Goal: Information Seeking & Learning: Learn about a topic

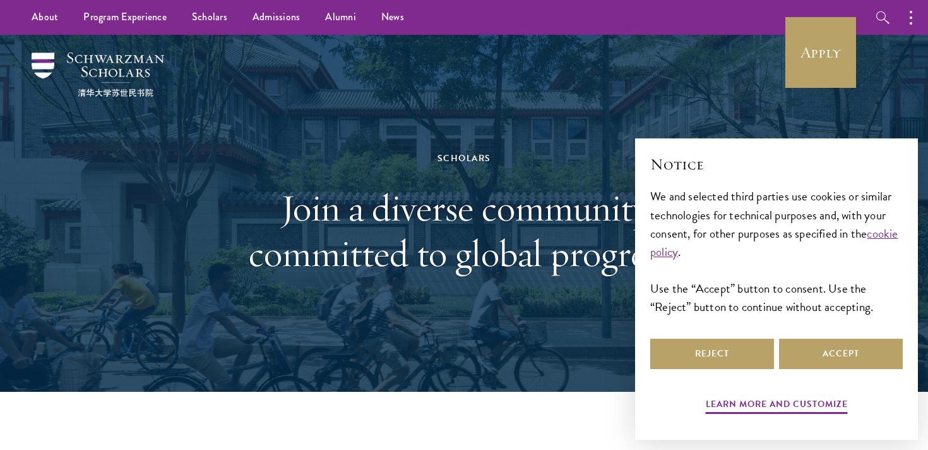
scroll to position [350, 0]
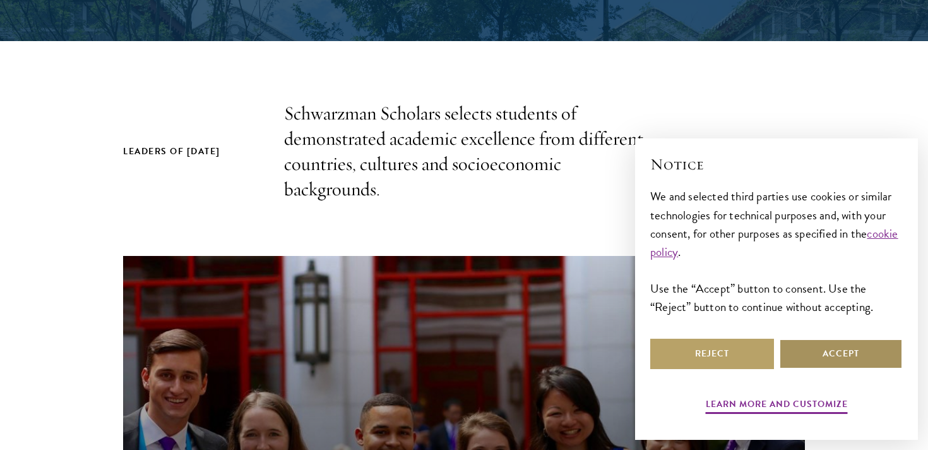
click at [810, 347] on button "Accept" at bounding box center [841, 353] width 124 height 30
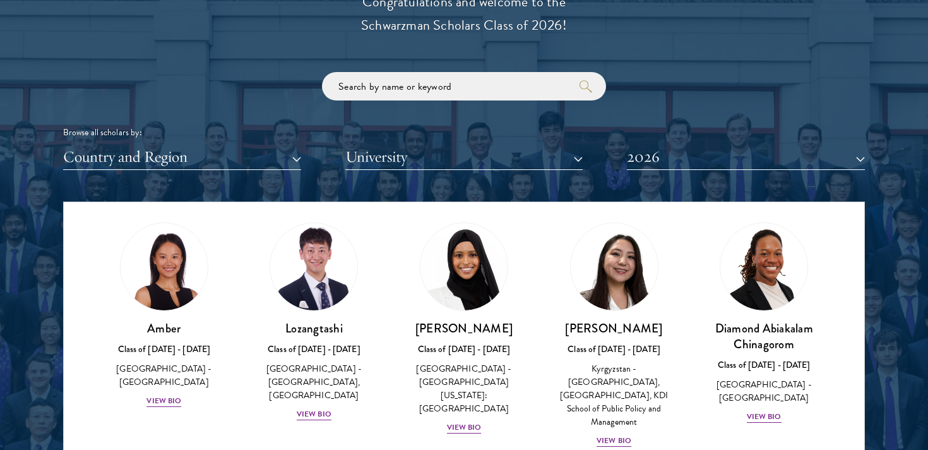
scroll to position [32, 0]
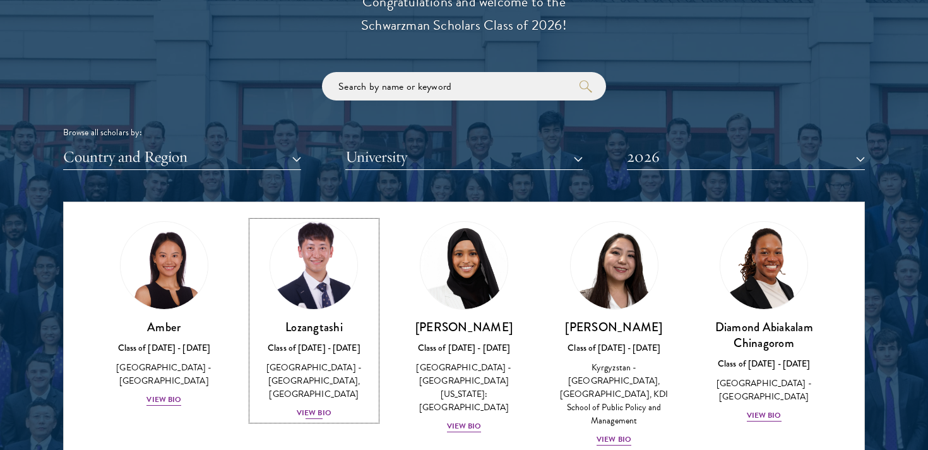
click at [316, 279] on img at bounding box center [314, 265] width 96 height 96
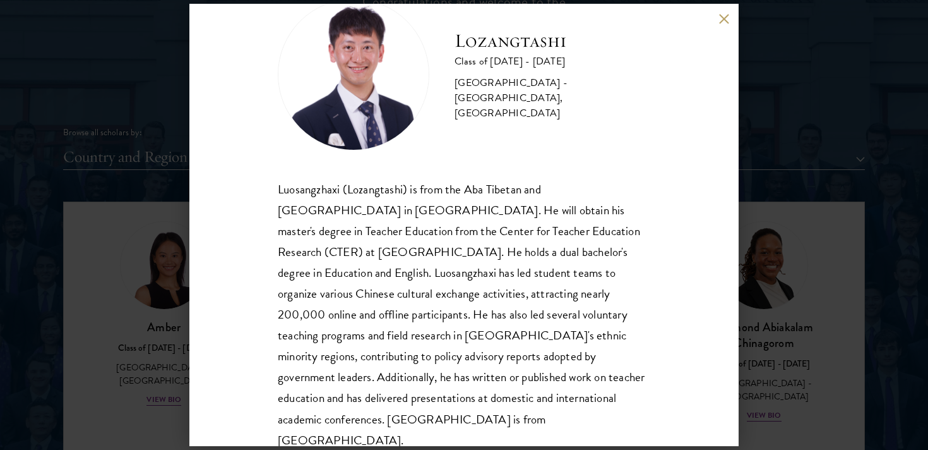
scroll to position [42, 0]
click at [723, 25] on div "Lozangtashi Class of [DATE] - [DATE] [GEOGRAPHIC_DATA] - [GEOGRAPHIC_DATA], [GE…" at bounding box center [463, 225] width 549 height 442
click at [723, 16] on button at bounding box center [723, 18] width 11 height 11
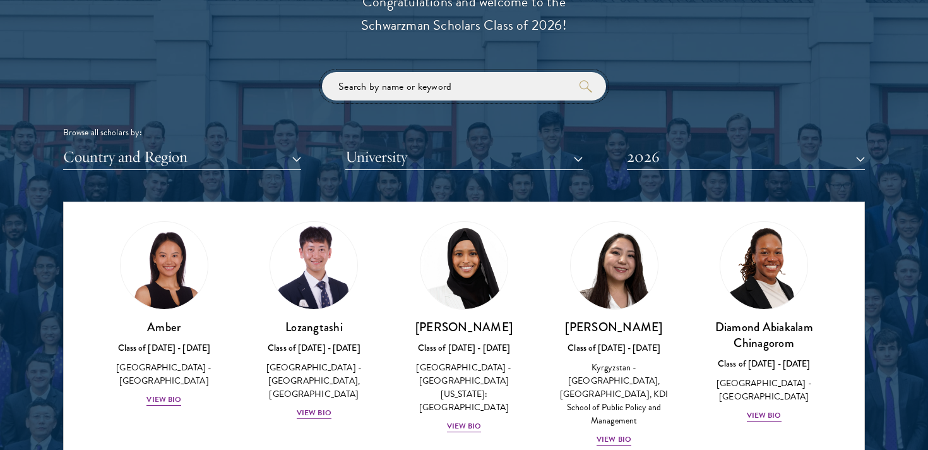
click at [412, 85] on input "search" at bounding box center [464, 86] width 284 height 28
type input "arjun"
click button "submit" at bounding box center [0, 0] width 0 height 0
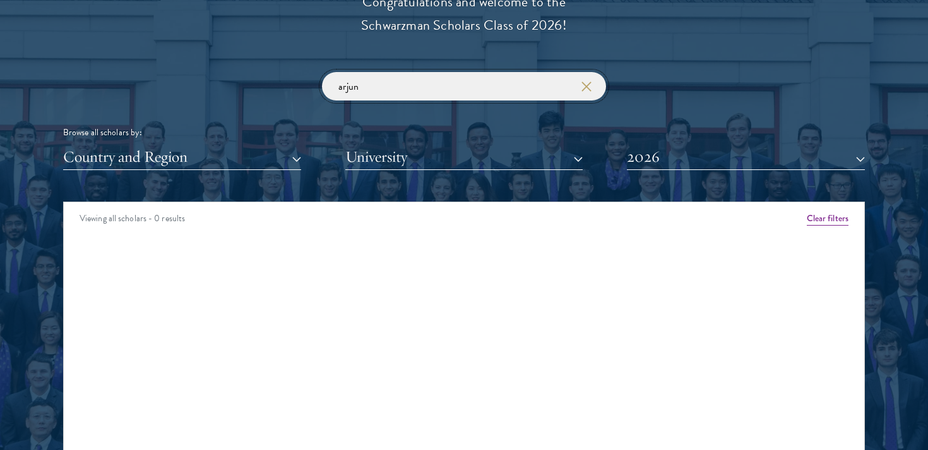
drag, startPoint x: 387, startPoint y: 90, endPoint x: 296, endPoint y: 90, distance: 90.9
click at [296, 90] on div "arjun Browse all scholars by: Country and Region All Countries and Regions [GEO…" at bounding box center [464, 121] width 802 height 98
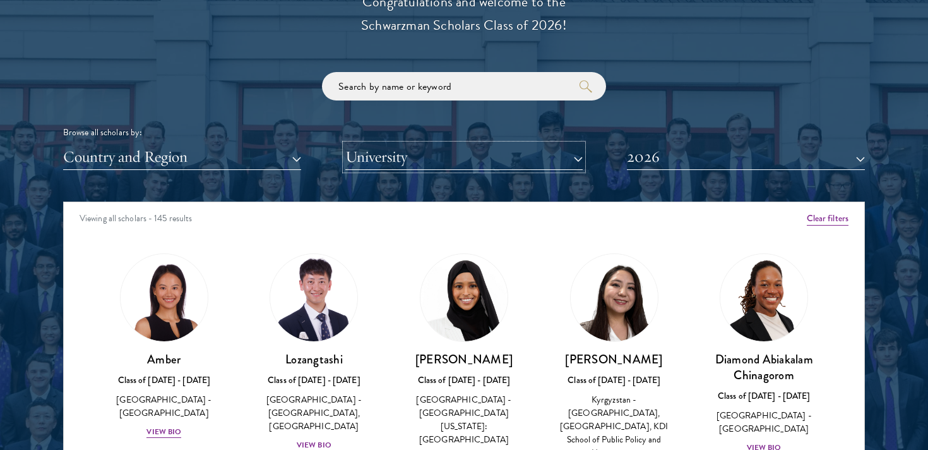
click at [381, 157] on button "University" at bounding box center [464, 157] width 238 height 26
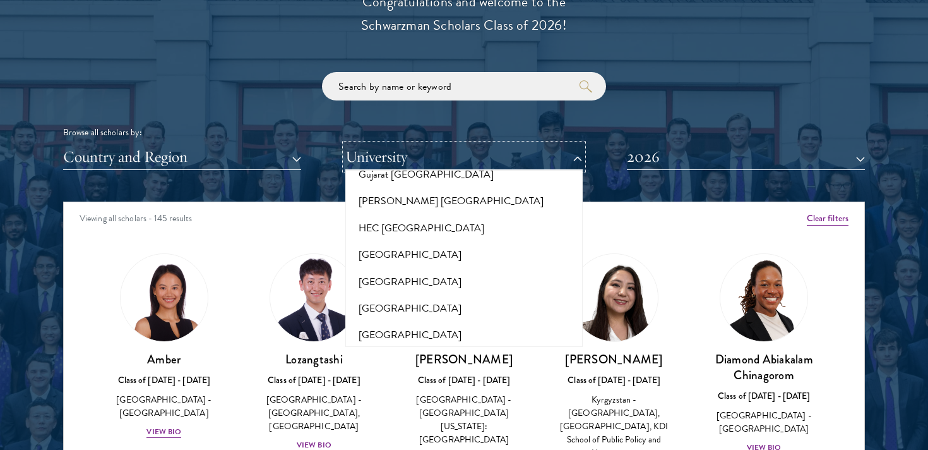
scroll to position [2983, 0]
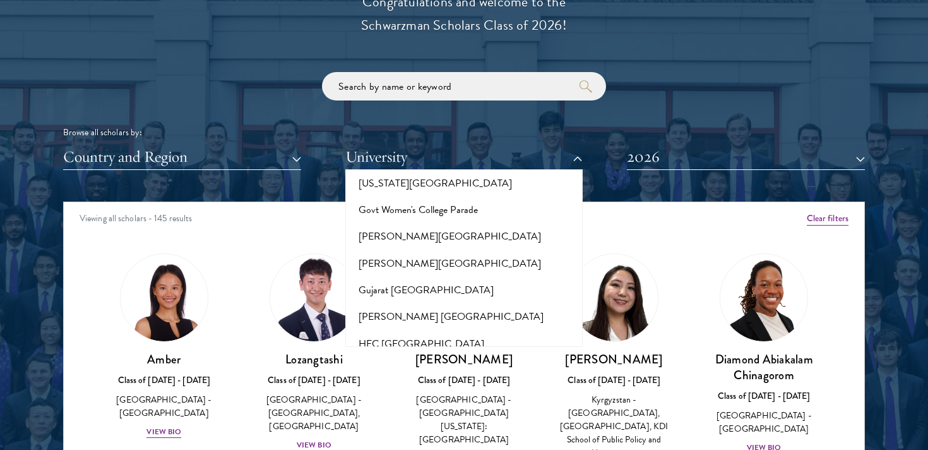
click at [398, 437] on button "[GEOGRAPHIC_DATA]" at bounding box center [464, 450] width 230 height 27
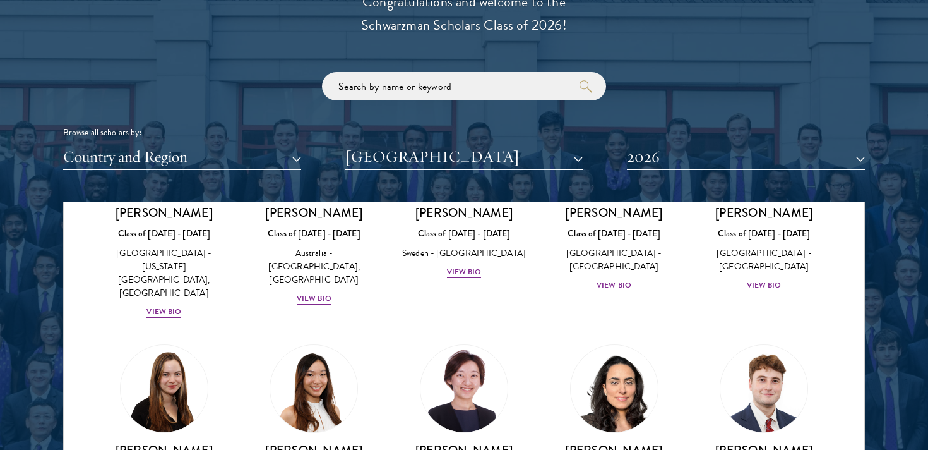
scroll to position [98, 0]
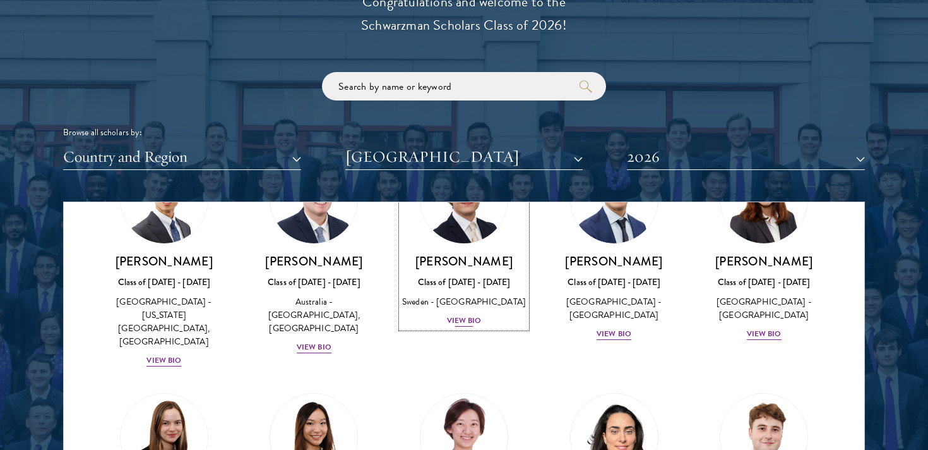
click at [456, 320] on div "View Bio" at bounding box center [464, 320] width 35 height 12
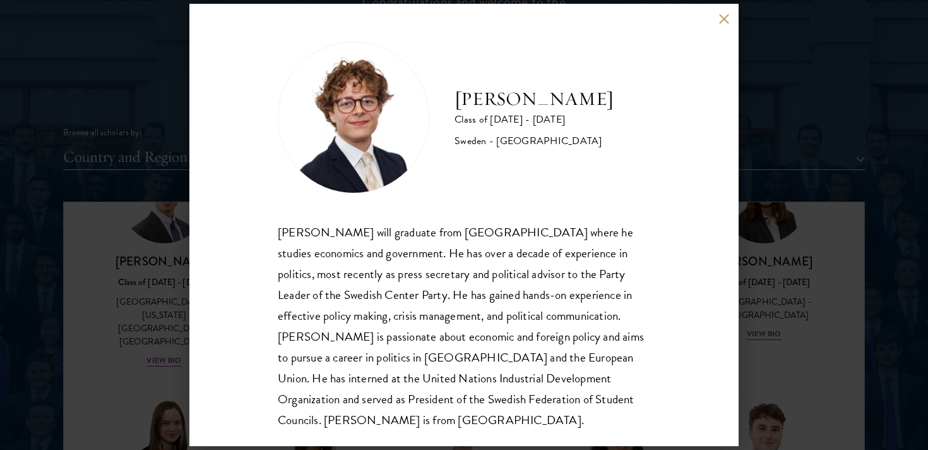
click at [722, 25] on div "[PERSON_NAME] Class of [DATE] - [DATE] [GEOGRAPHIC_DATA] - [GEOGRAPHIC_DATA] [P…" at bounding box center [463, 225] width 549 height 442
click at [722, 18] on button at bounding box center [723, 18] width 11 height 11
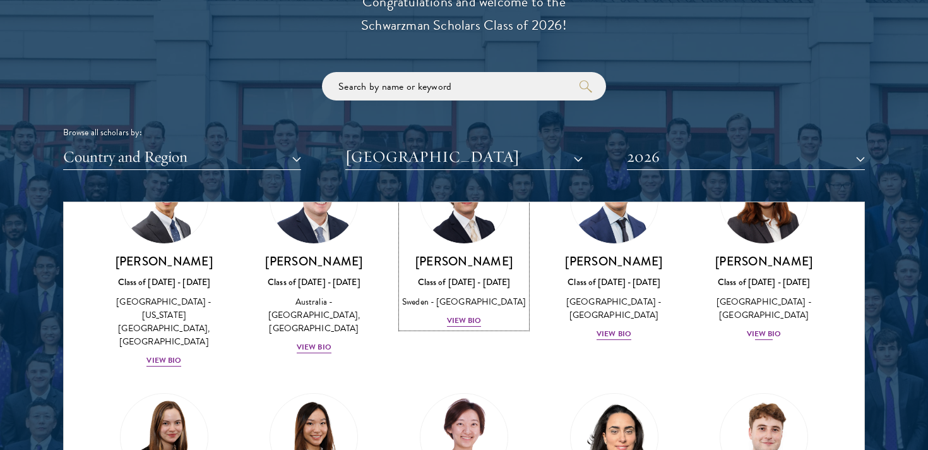
scroll to position [51, 0]
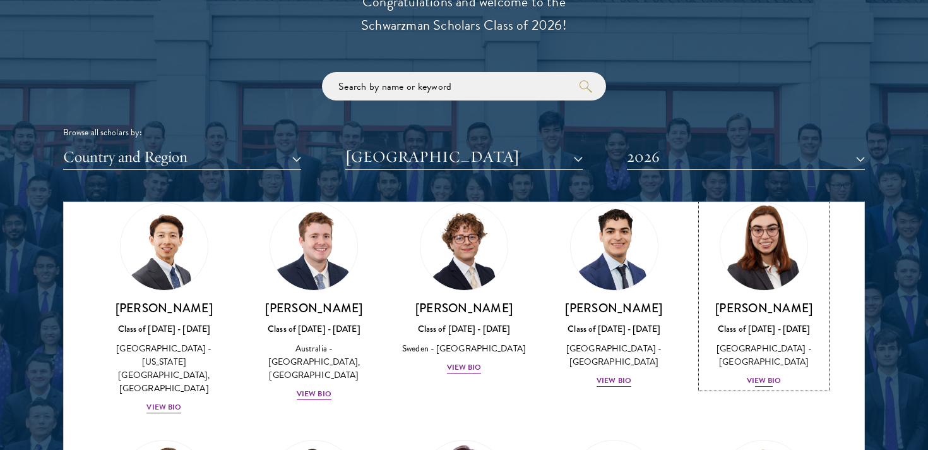
click at [770, 259] on img at bounding box center [764, 246] width 96 height 96
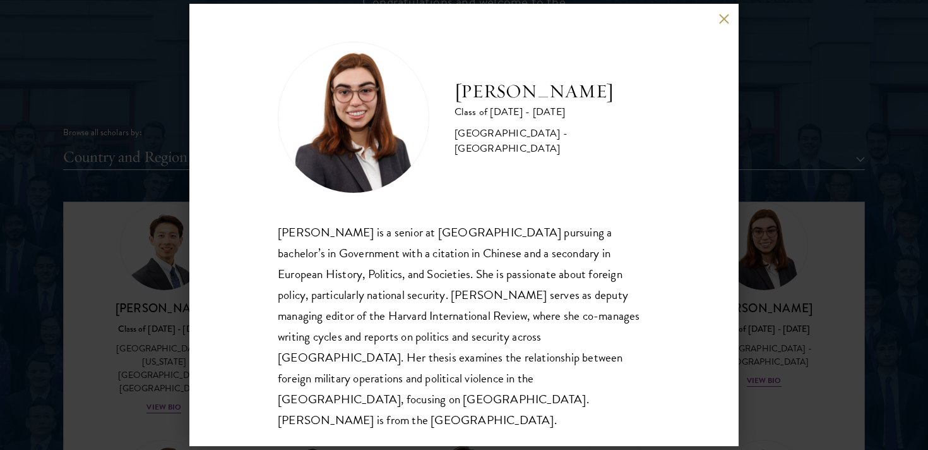
click at [723, 24] on button at bounding box center [723, 18] width 11 height 11
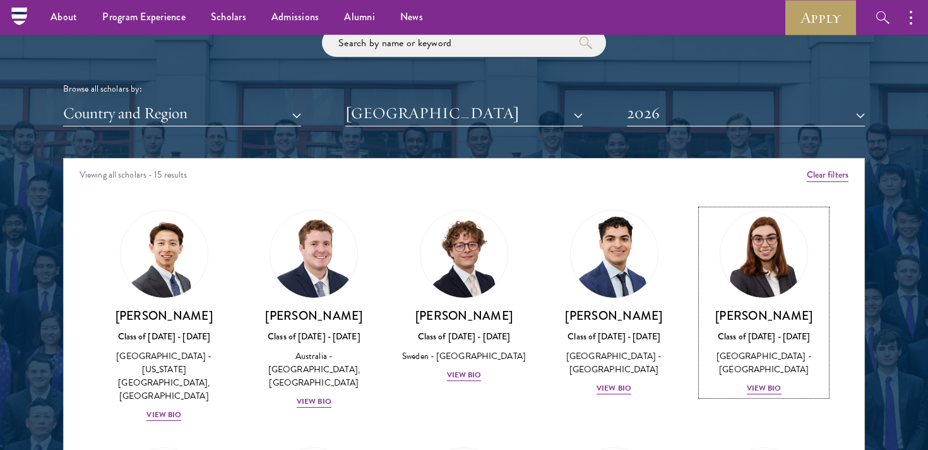
scroll to position [1518, 0]
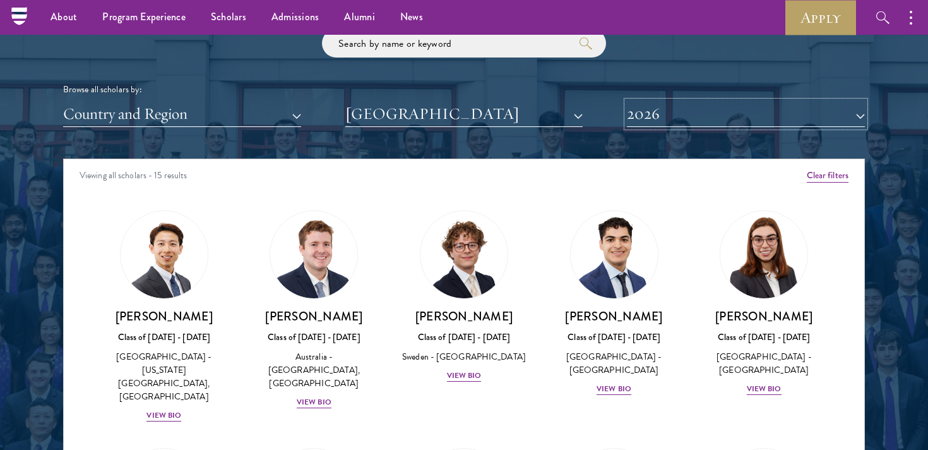
click at [795, 105] on button "2026" at bounding box center [746, 114] width 238 height 26
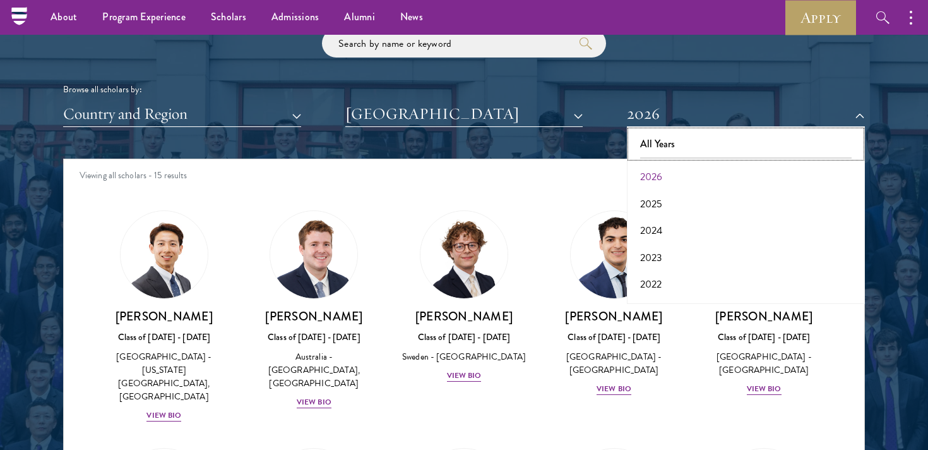
click at [786, 148] on button "All Years" at bounding box center [746, 144] width 230 height 27
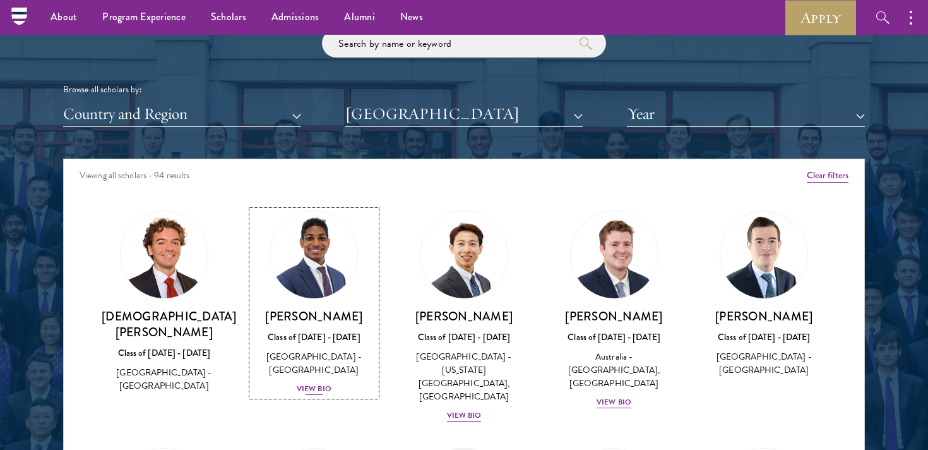
click at [314, 287] on img at bounding box center [314, 254] width 96 height 96
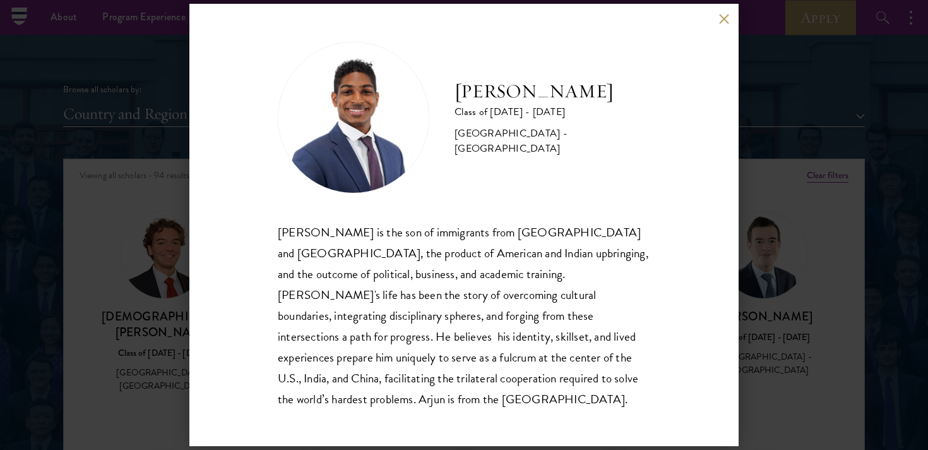
click at [720, 24] on button at bounding box center [723, 18] width 11 height 11
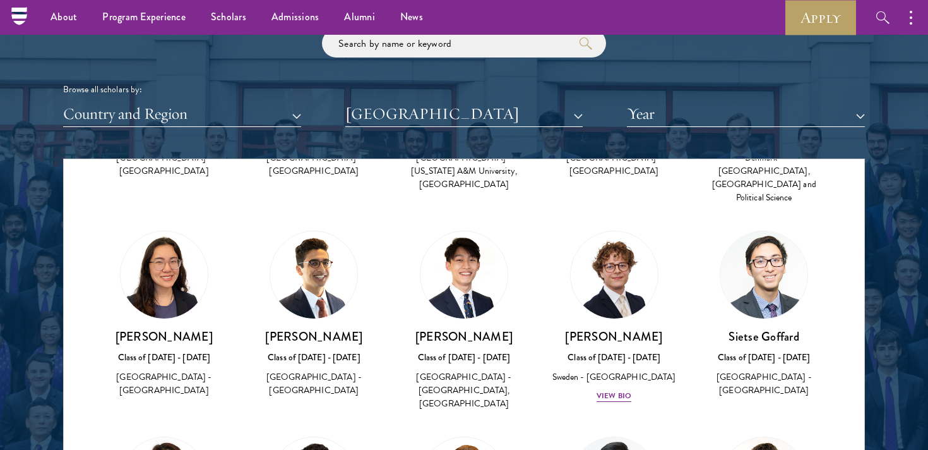
scroll to position [1060, 0]
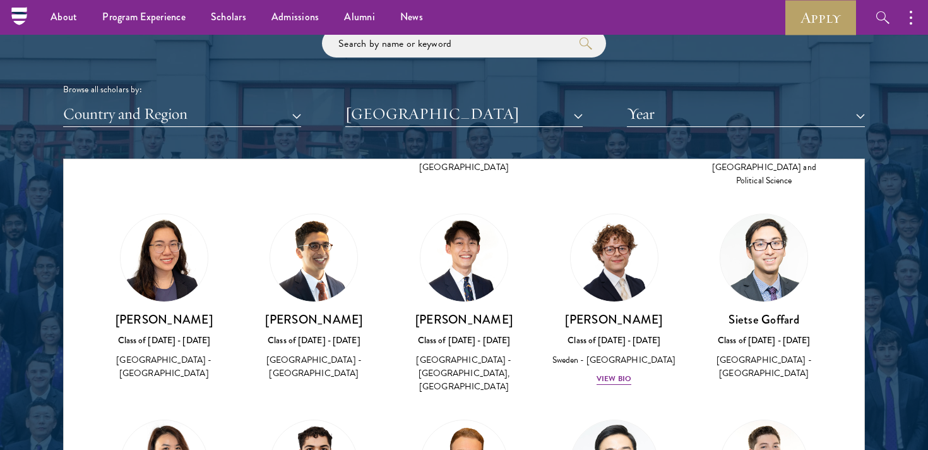
click at [465, 230] on img at bounding box center [463, 257] width 87 height 87
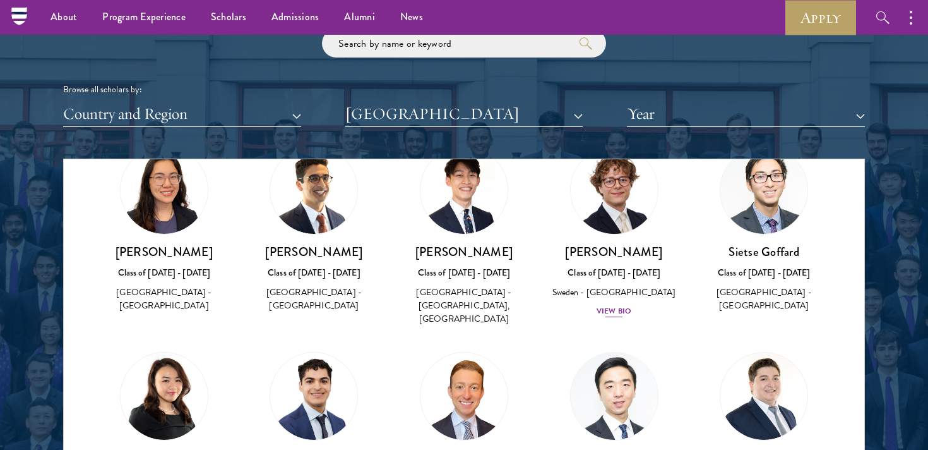
scroll to position [1125, 0]
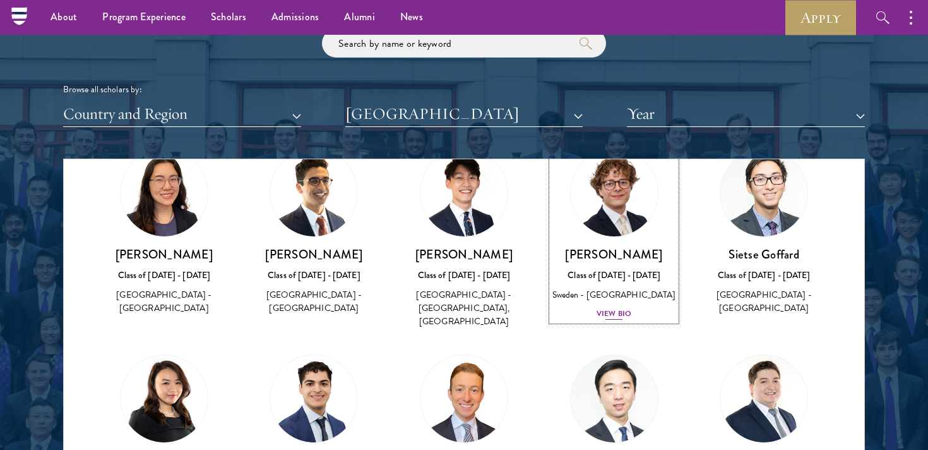
click at [614, 246] on h3 "[PERSON_NAME]" at bounding box center [614, 254] width 125 height 16
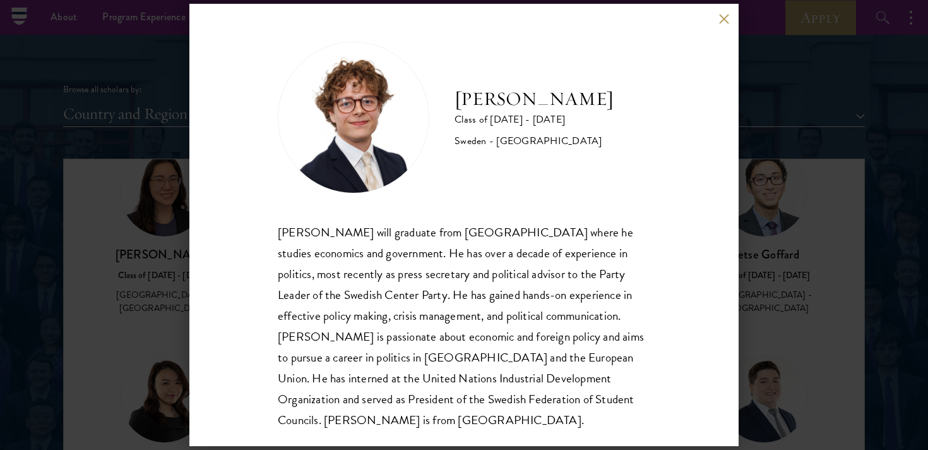
click at [719, 25] on div "[PERSON_NAME] Class of [DATE] - [DATE] [GEOGRAPHIC_DATA] - [GEOGRAPHIC_DATA] [P…" at bounding box center [463, 225] width 549 height 442
click at [720, 21] on button at bounding box center [723, 18] width 11 height 11
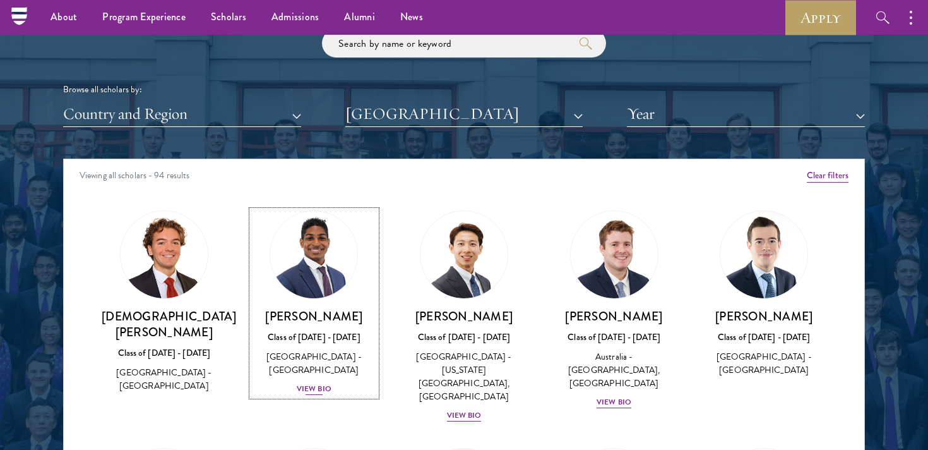
click at [312, 282] on img at bounding box center [314, 254] width 96 height 96
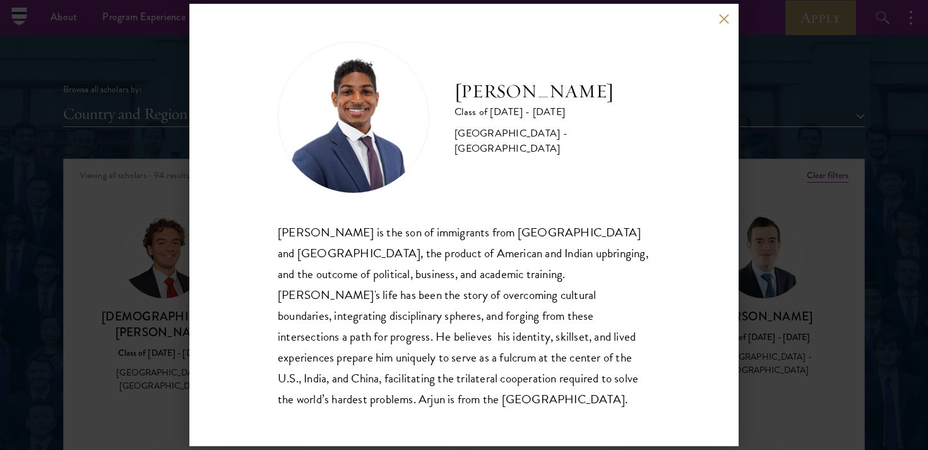
click at [719, 24] on button at bounding box center [723, 18] width 11 height 11
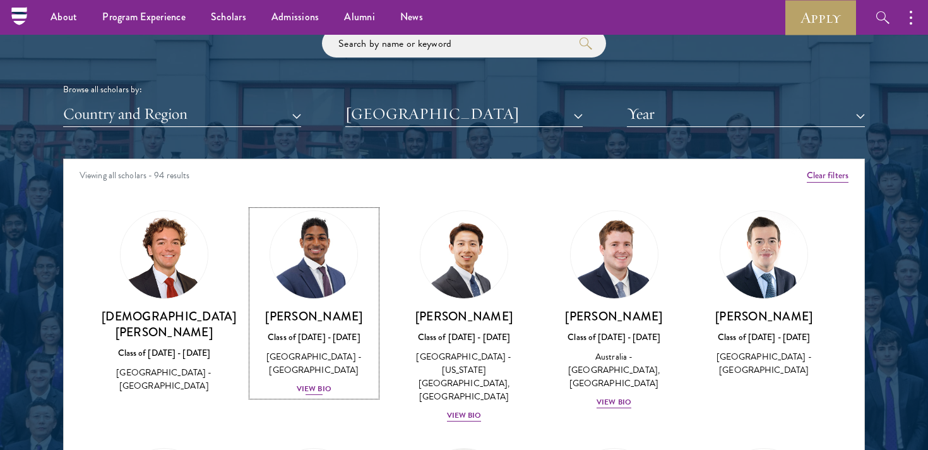
click at [309, 307] on link "[PERSON_NAME] Class of [DATE] - [DATE] [GEOGRAPHIC_DATA] - [GEOGRAPHIC_DATA] Vi…" at bounding box center [314, 303] width 125 height 186
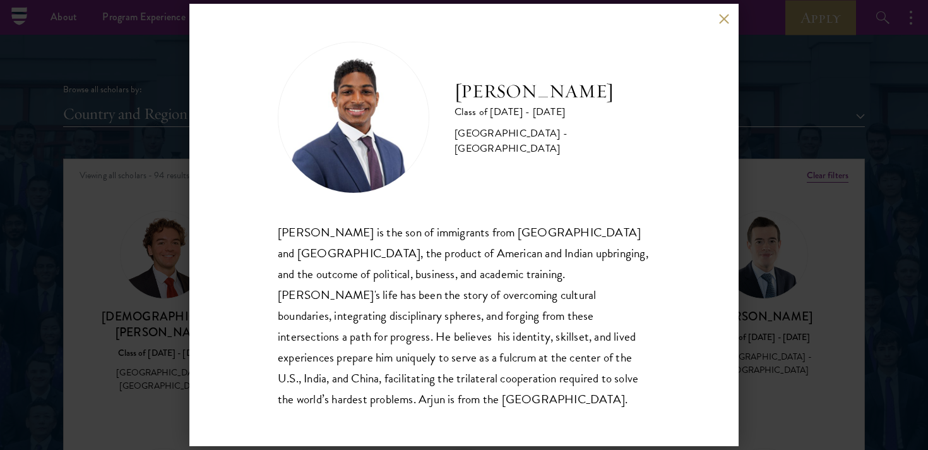
click at [721, 24] on button at bounding box center [723, 18] width 11 height 11
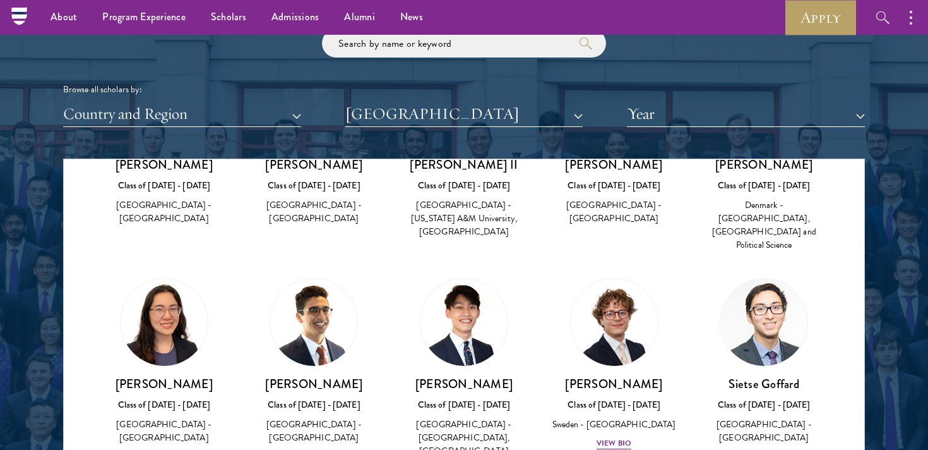
scroll to position [1075, 0]
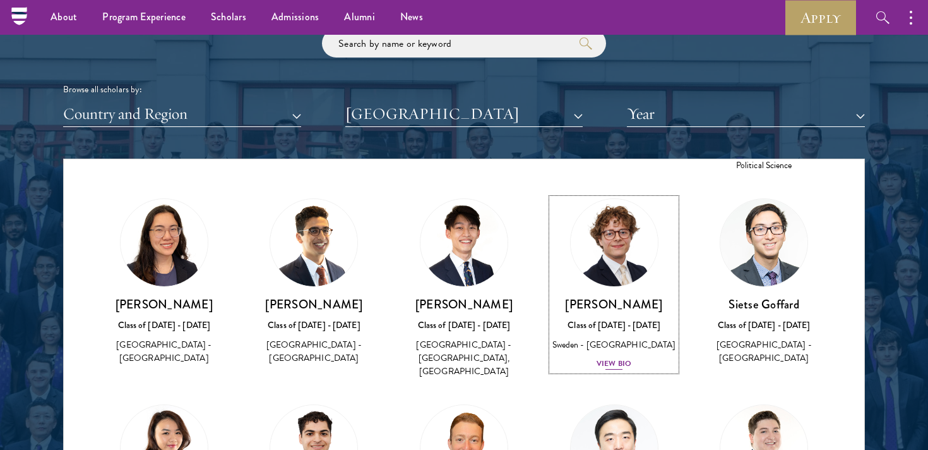
click at [610, 313] on div "[PERSON_NAME] Class of [DATE] - [DATE] [GEOGRAPHIC_DATA] - [GEOGRAPHIC_DATA] Vi…" at bounding box center [614, 333] width 125 height 74
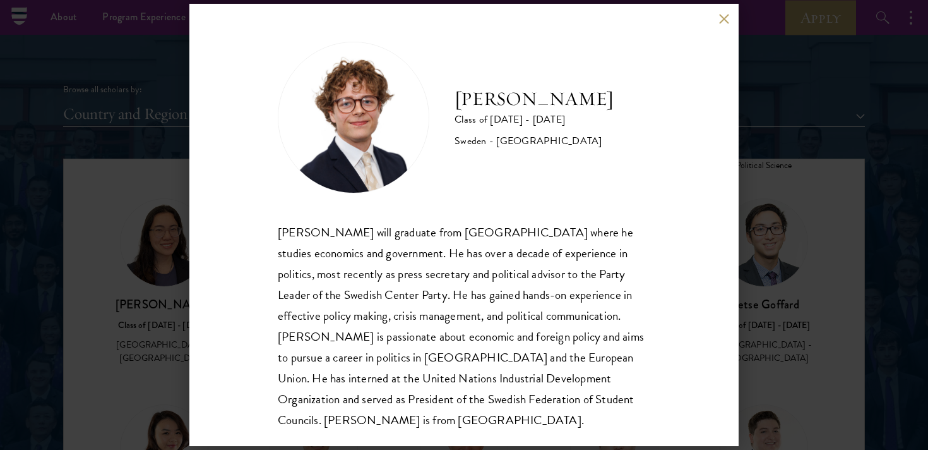
click at [722, 12] on div "[PERSON_NAME] Class of [DATE] - [DATE] [GEOGRAPHIC_DATA] - [GEOGRAPHIC_DATA] [P…" at bounding box center [463, 225] width 549 height 442
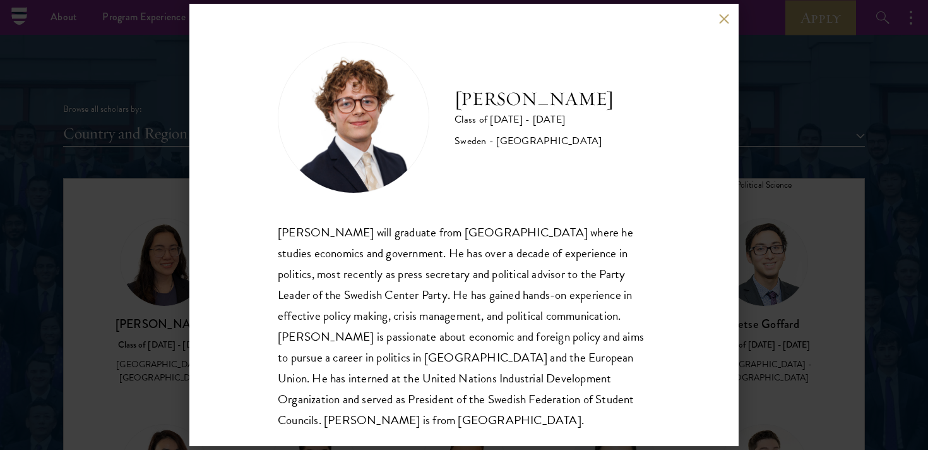
scroll to position [1494, 0]
click at [724, 16] on button at bounding box center [723, 18] width 11 height 11
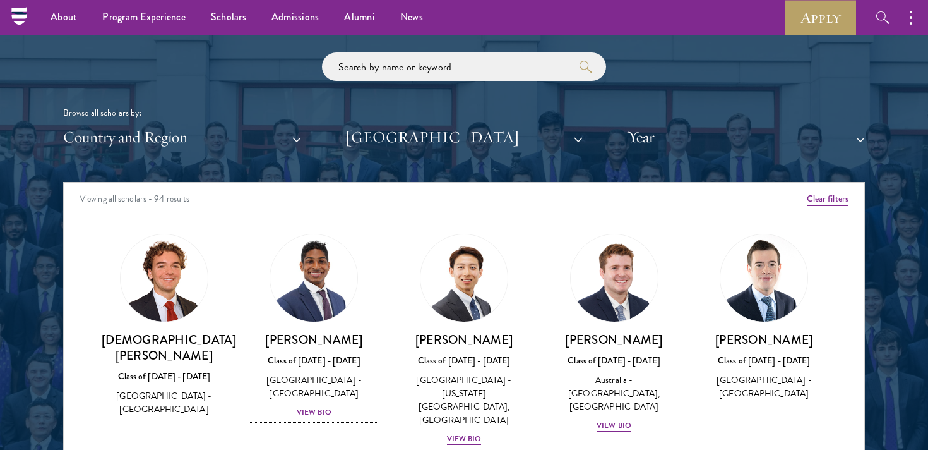
click at [290, 285] on img at bounding box center [314, 278] width 96 height 96
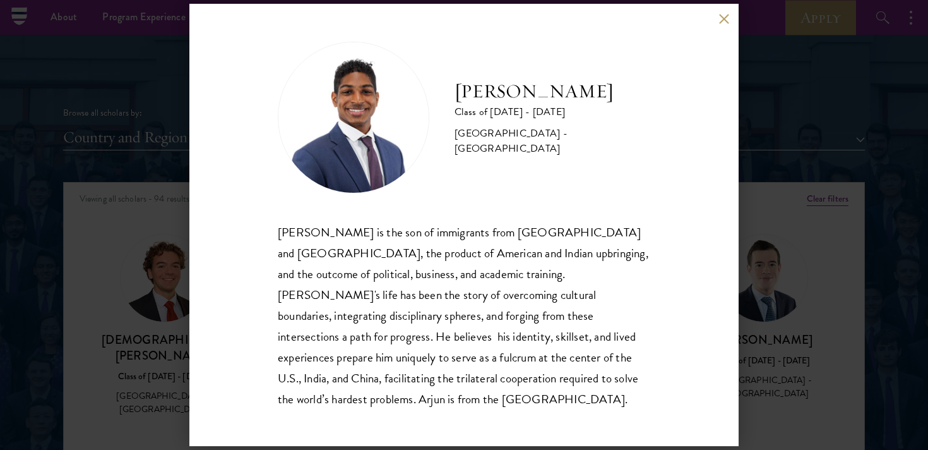
click at [727, 24] on button at bounding box center [723, 18] width 11 height 11
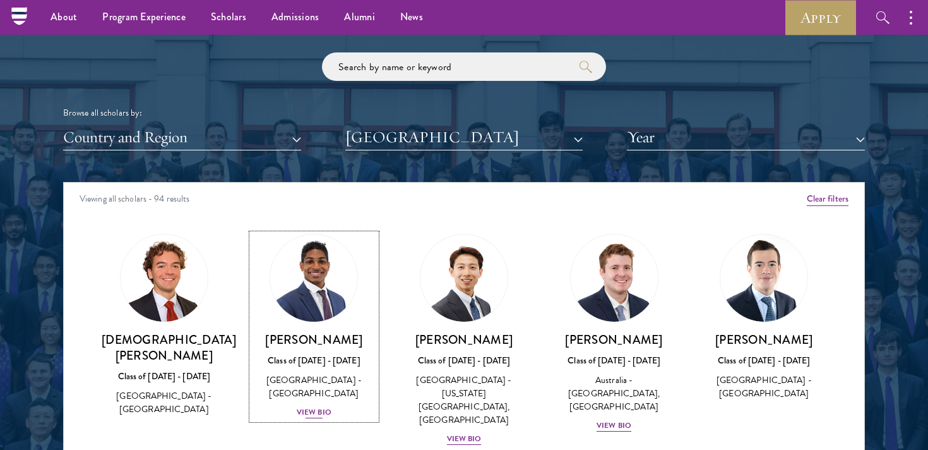
click at [324, 301] on img at bounding box center [314, 278] width 96 height 96
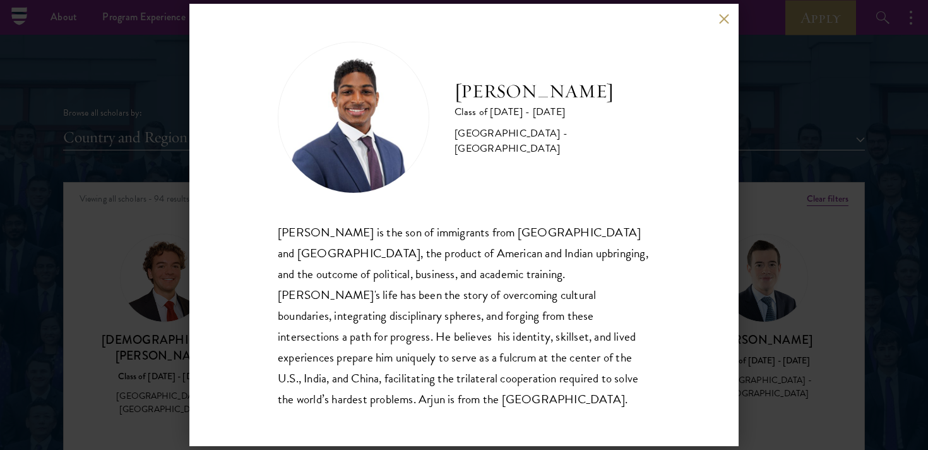
click at [719, 24] on button at bounding box center [723, 18] width 11 height 11
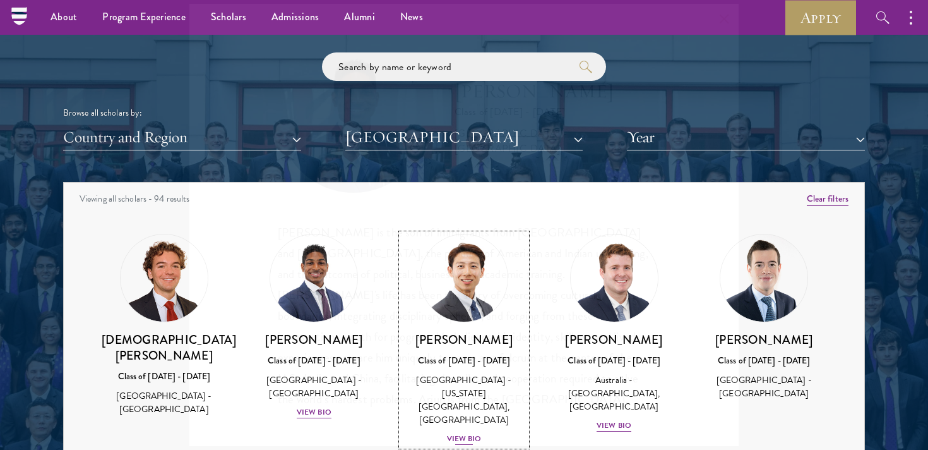
click at [485, 266] on img at bounding box center [464, 278] width 96 height 96
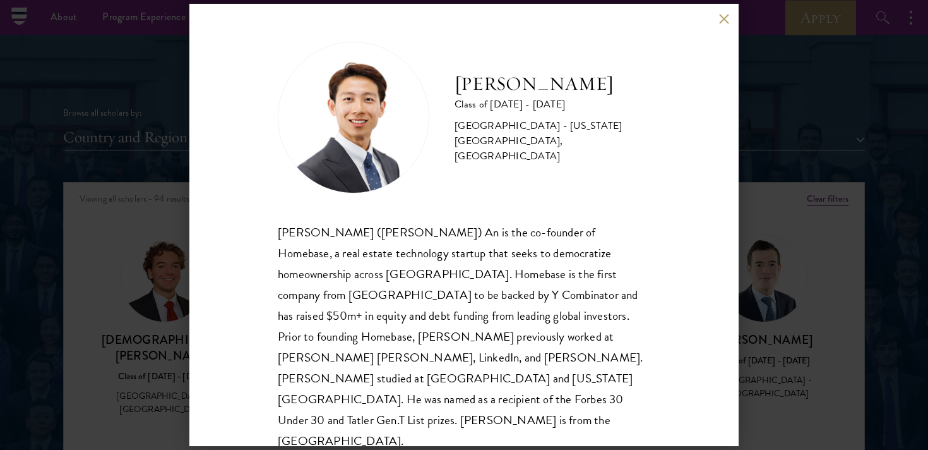
click at [723, 19] on button at bounding box center [723, 18] width 11 height 11
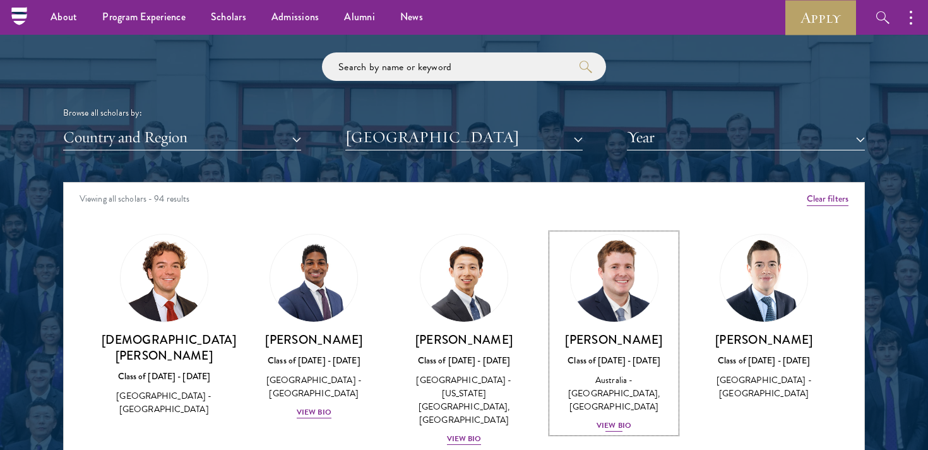
click at [625, 269] on img at bounding box center [614, 278] width 96 height 96
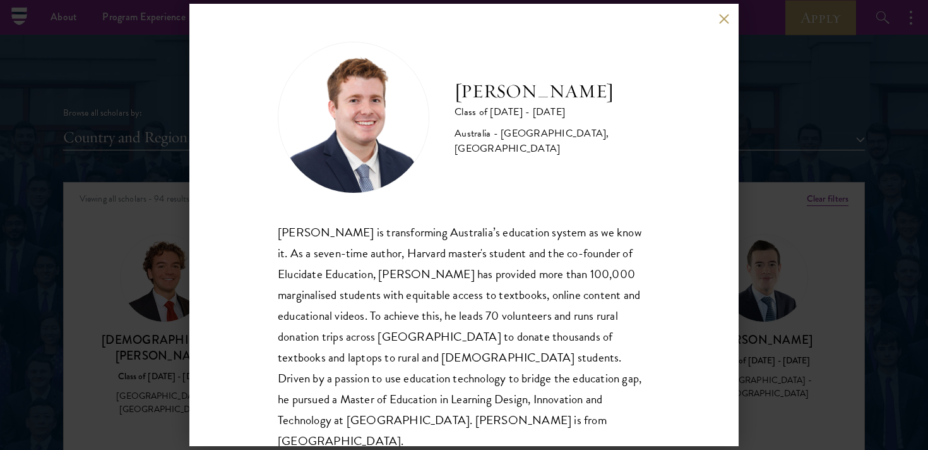
click at [728, 15] on button at bounding box center [723, 18] width 11 height 11
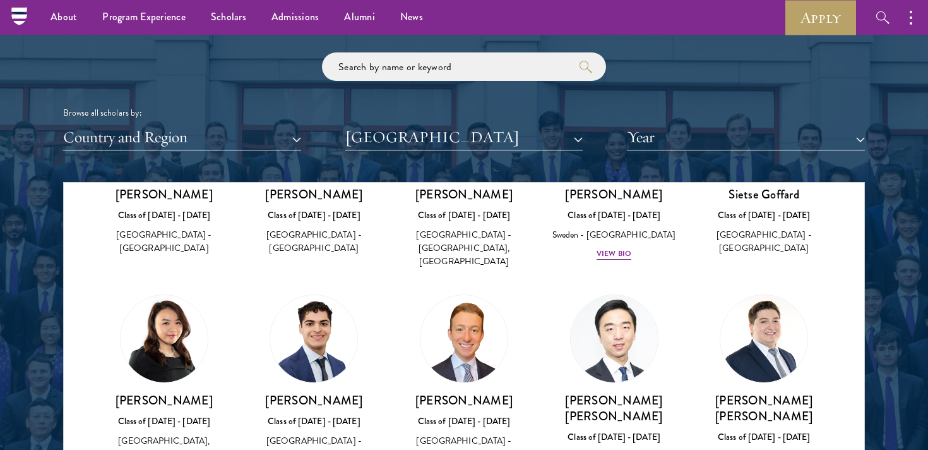
scroll to position [1213, 0]
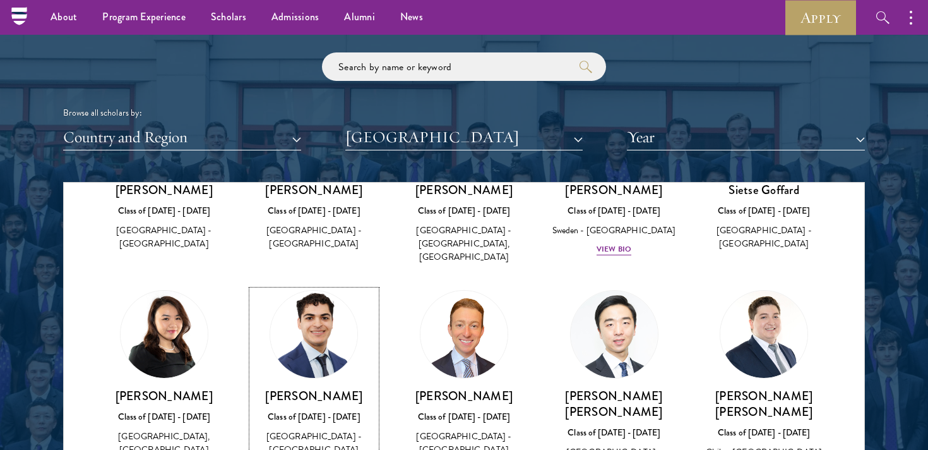
click at [321, 305] on img at bounding box center [314, 334] width 96 height 96
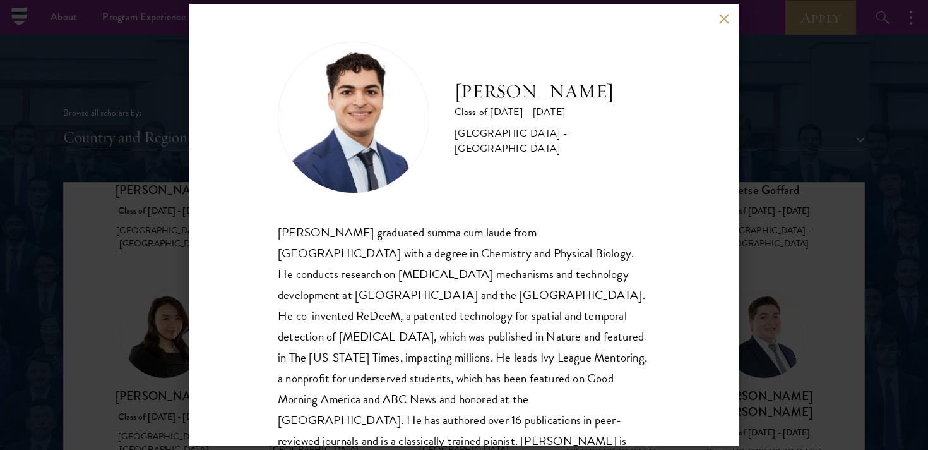
click at [720, 17] on button at bounding box center [723, 18] width 11 height 11
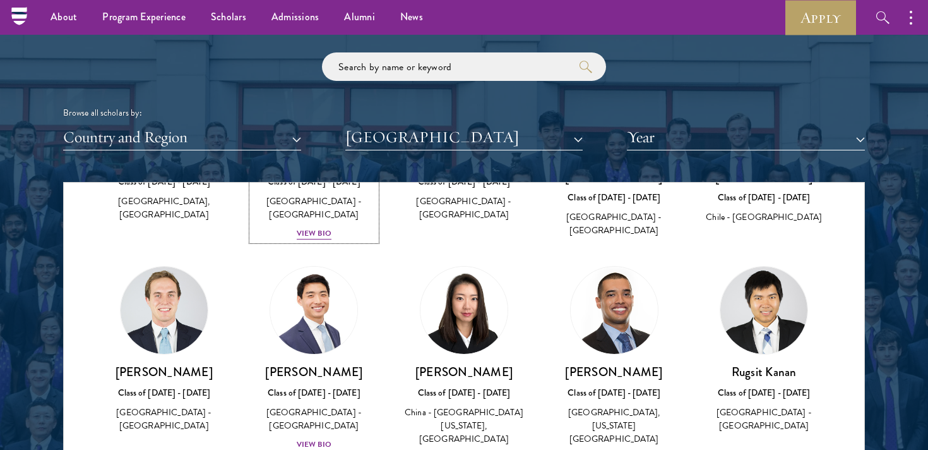
scroll to position [1444, 0]
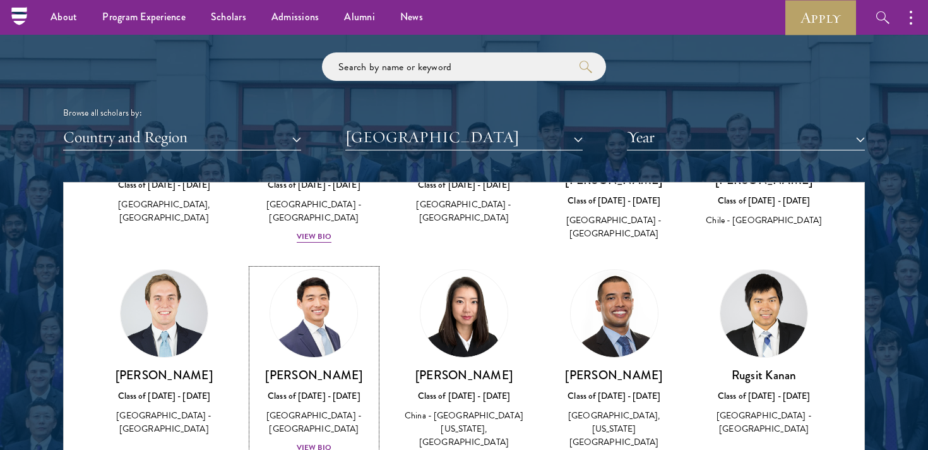
click at [313, 289] on img at bounding box center [314, 313] width 96 height 96
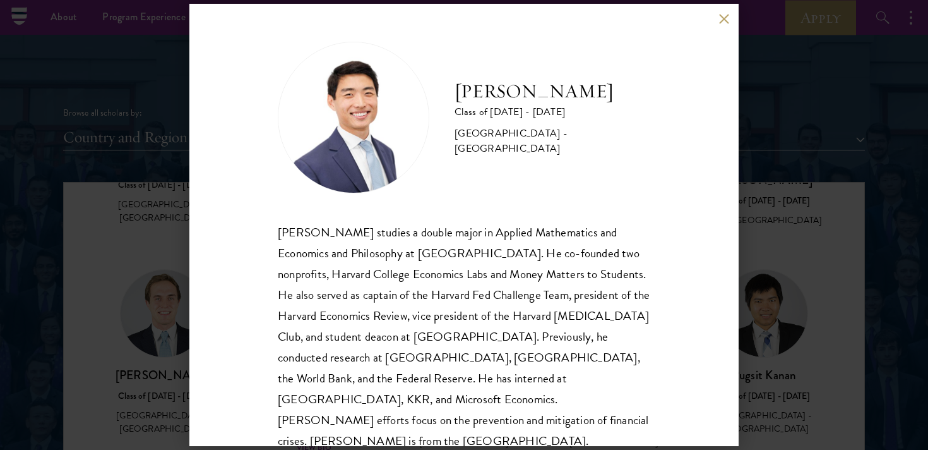
click at [720, 21] on button at bounding box center [723, 18] width 11 height 11
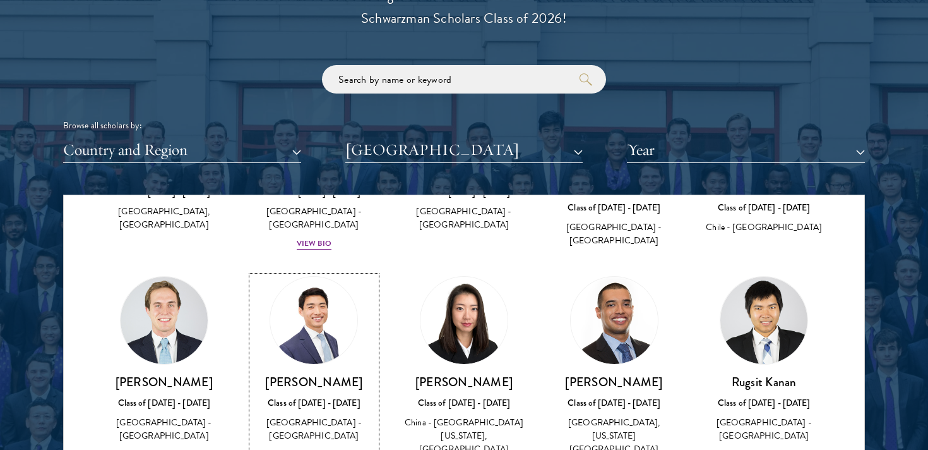
scroll to position [1449, 0]
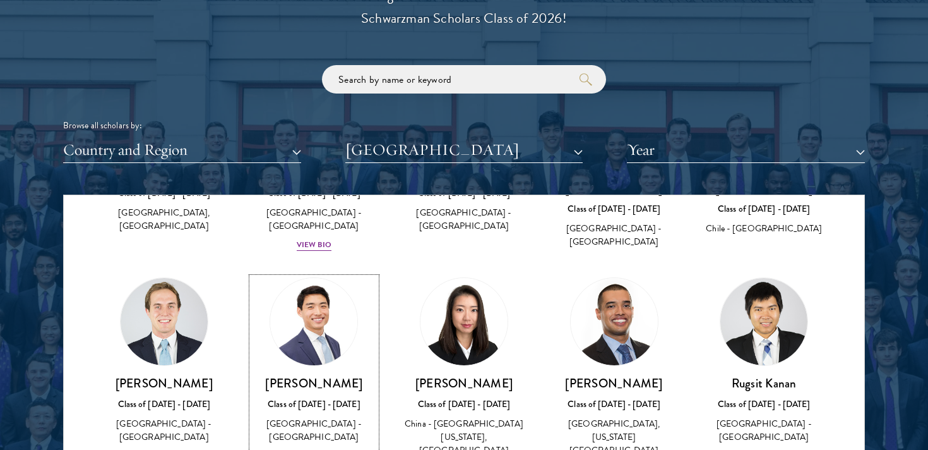
click at [329, 316] on link "[PERSON_NAME] Class of [DATE] - [DATE] [GEOGRAPHIC_DATA] - [GEOGRAPHIC_DATA] Vi…" at bounding box center [314, 370] width 125 height 186
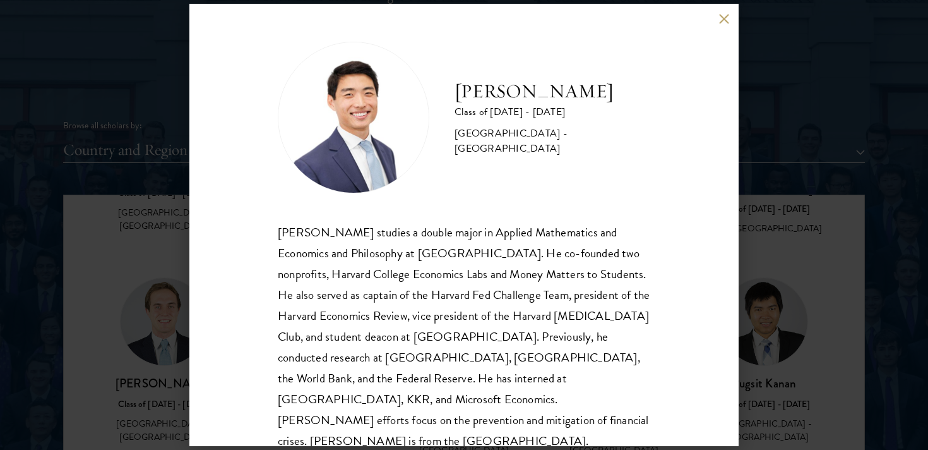
click at [723, 17] on button at bounding box center [723, 18] width 11 height 11
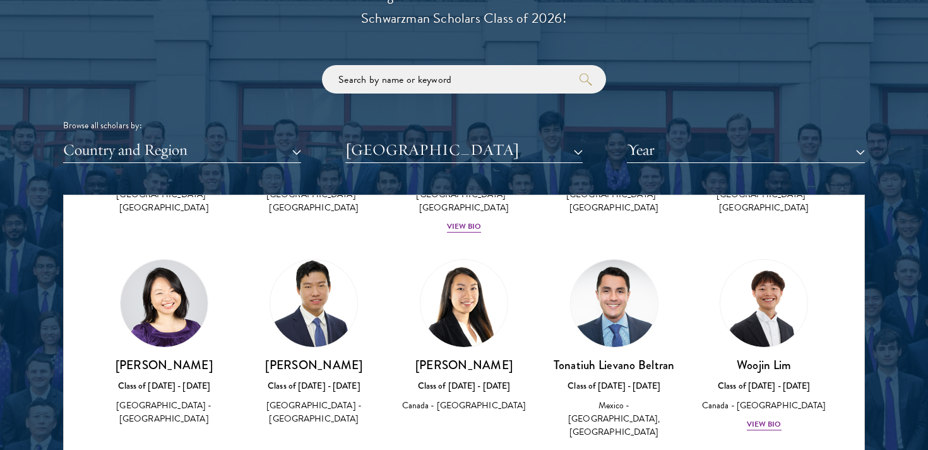
scroll to position [2136, 0]
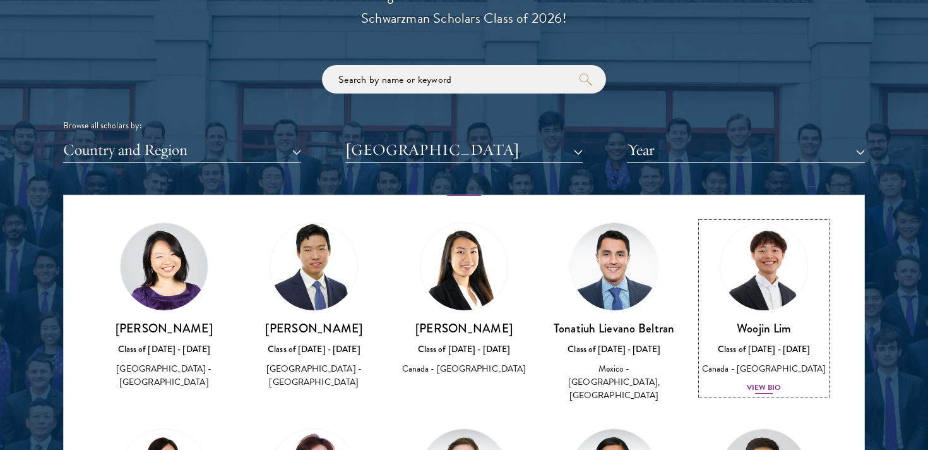
click at [765, 237] on img at bounding box center [764, 266] width 96 height 96
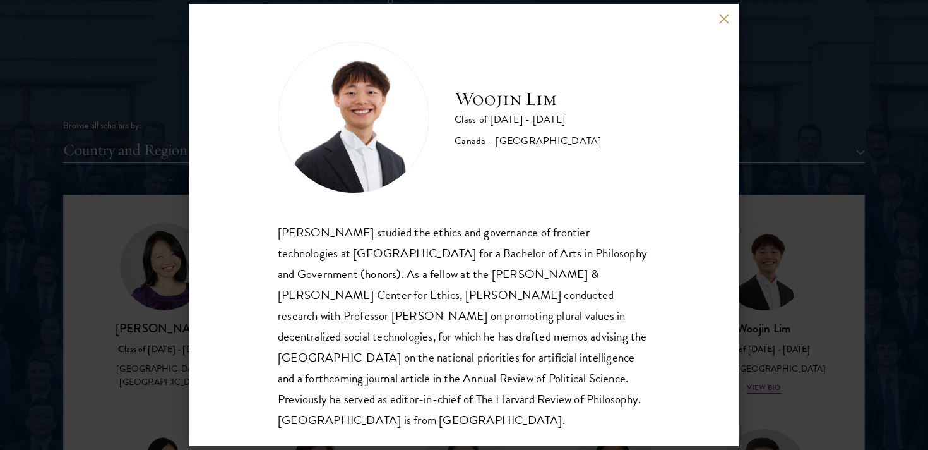
scroll to position [1, 0]
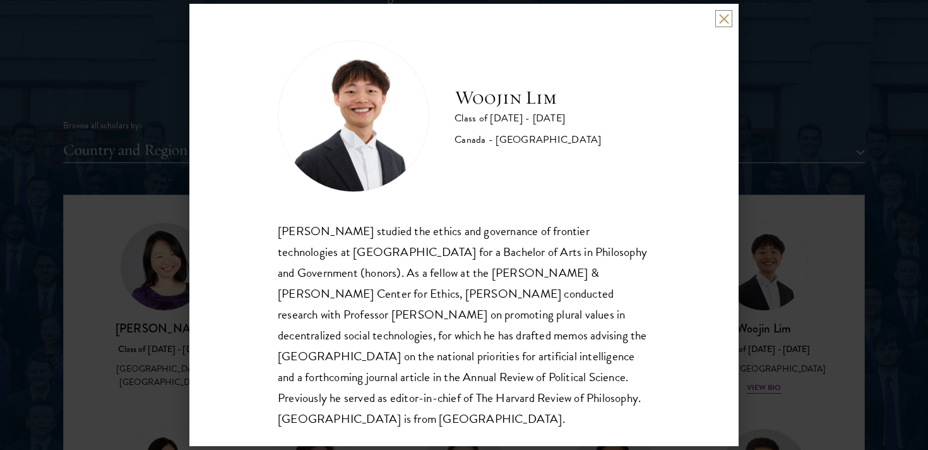
click at [723, 16] on button at bounding box center [723, 18] width 11 height 11
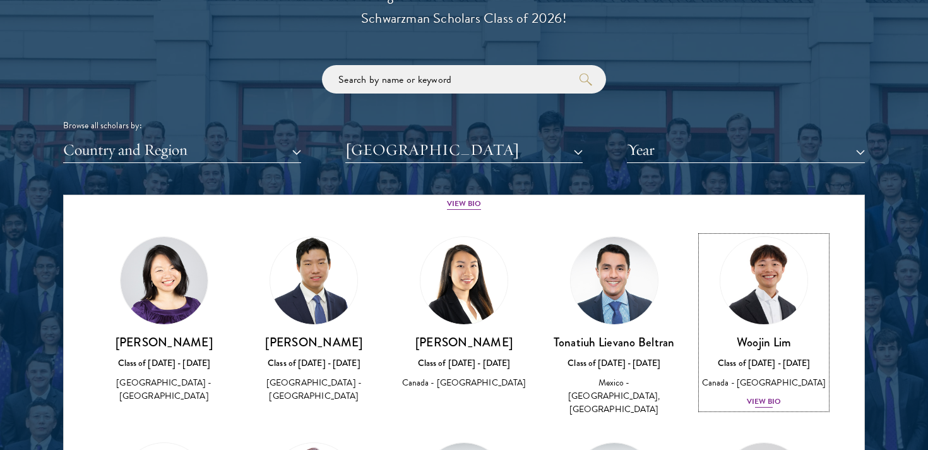
scroll to position [2119, 0]
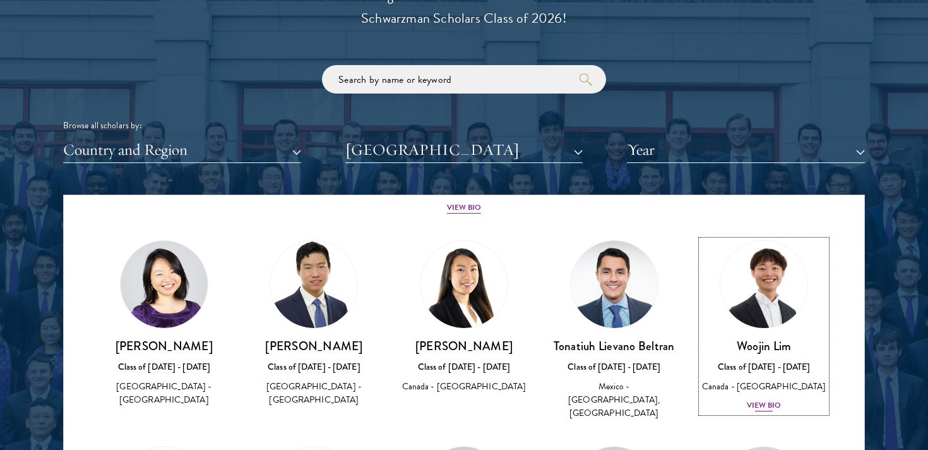
click at [747, 266] on img at bounding box center [764, 284] width 96 height 96
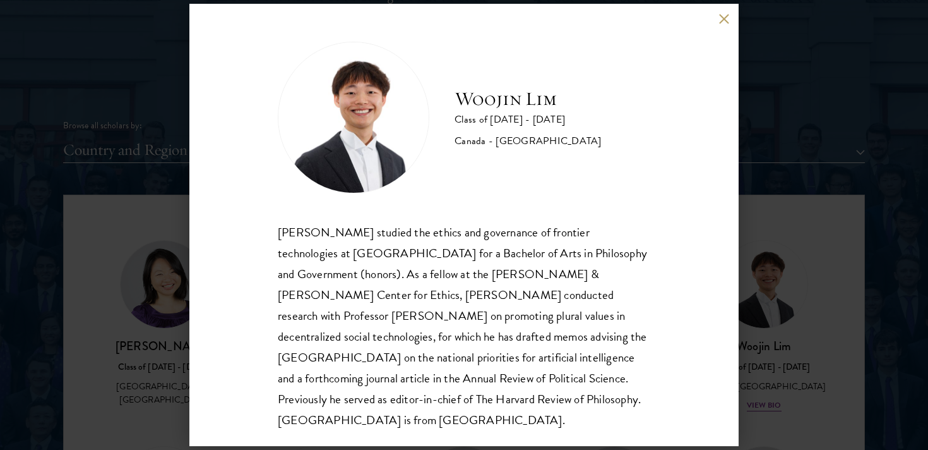
click at [730, 22] on div "[PERSON_NAME] Class of [DATE] - [DATE] [GEOGRAPHIC_DATA] - [GEOGRAPHIC_DATA] [P…" at bounding box center [463, 225] width 549 height 442
click at [727, 18] on button at bounding box center [723, 18] width 11 height 11
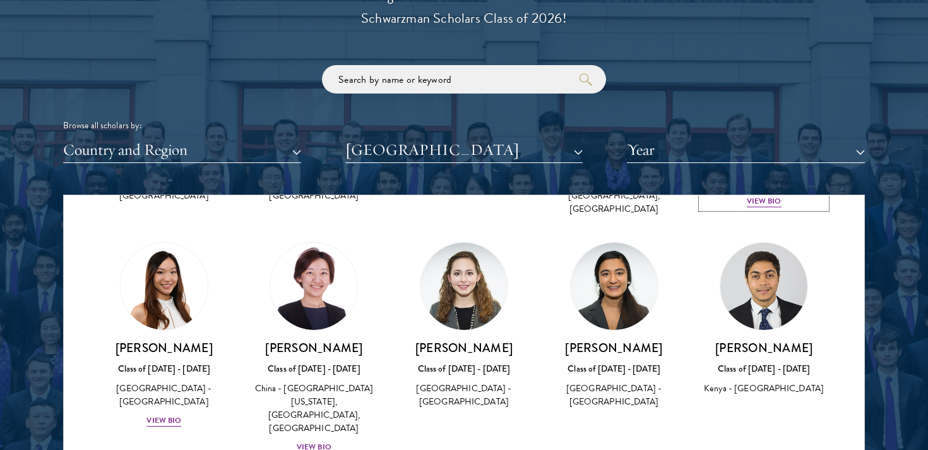
scroll to position [2340, 0]
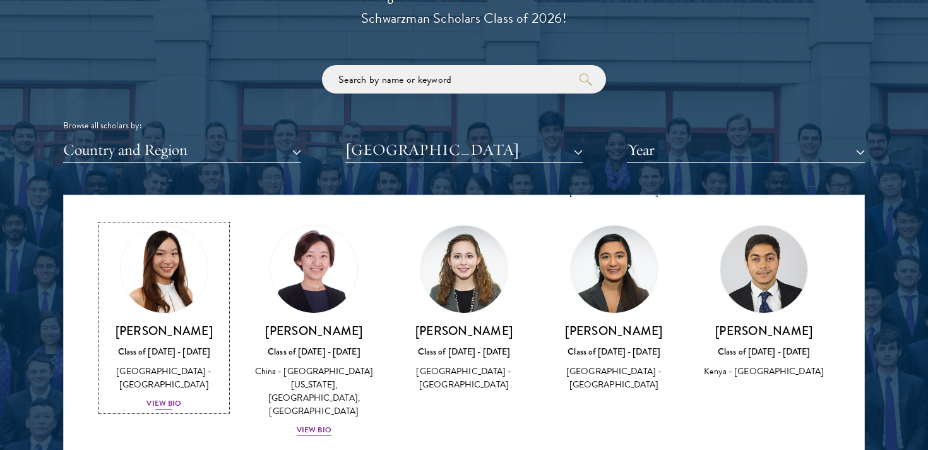
click at [162, 221] on img at bounding box center [164, 269] width 96 height 96
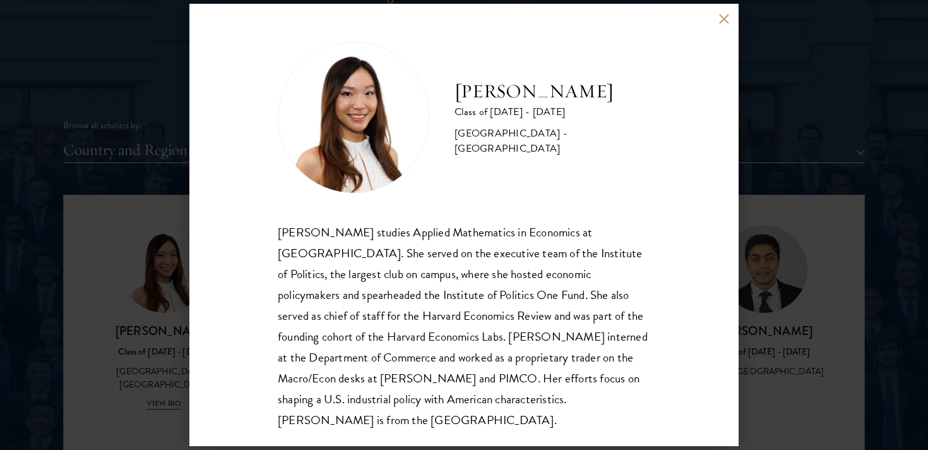
click at [723, 21] on button at bounding box center [723, 18] width 11 height 11
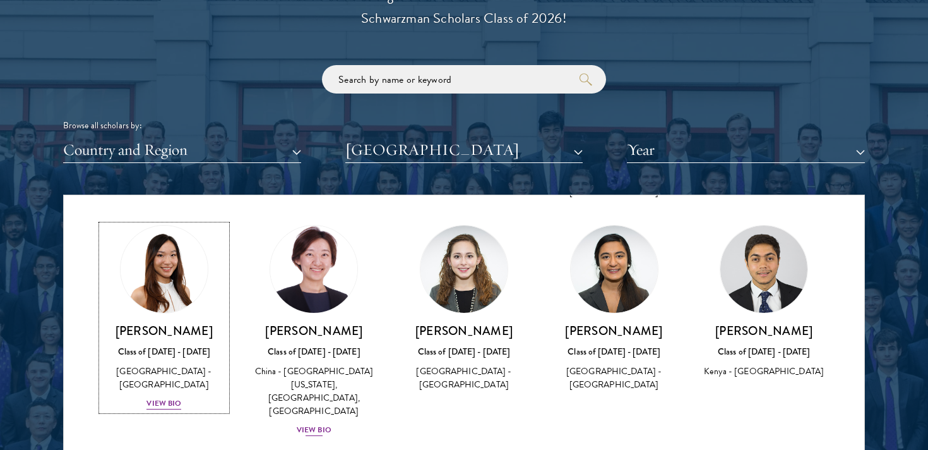
scroll to position [2311, 0]
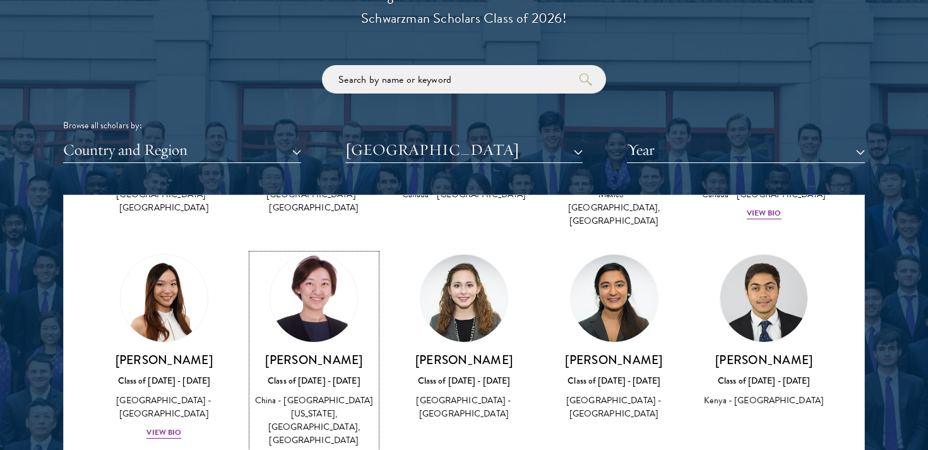
click at [288, 250] on img at bounding box center [314, 298] width 96 height 96
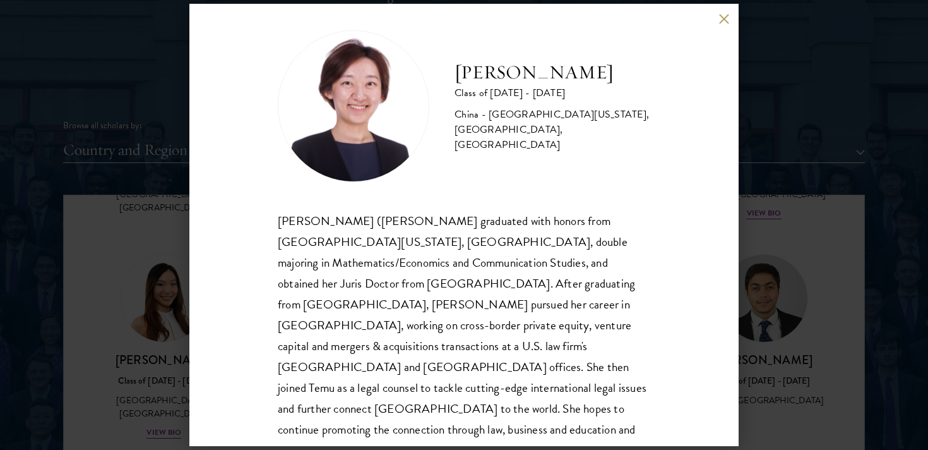
scroll to position [4, 0]
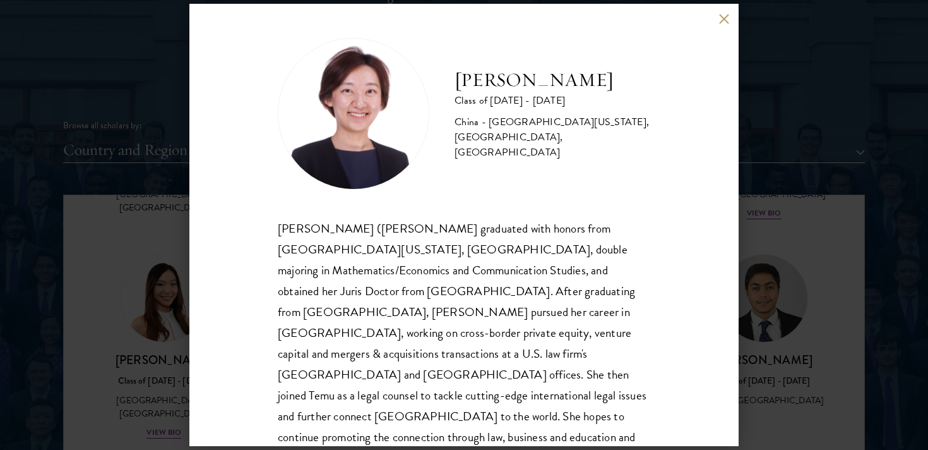
click at [720, 20] on button at bounding box center [723, 18] width 11 height 11
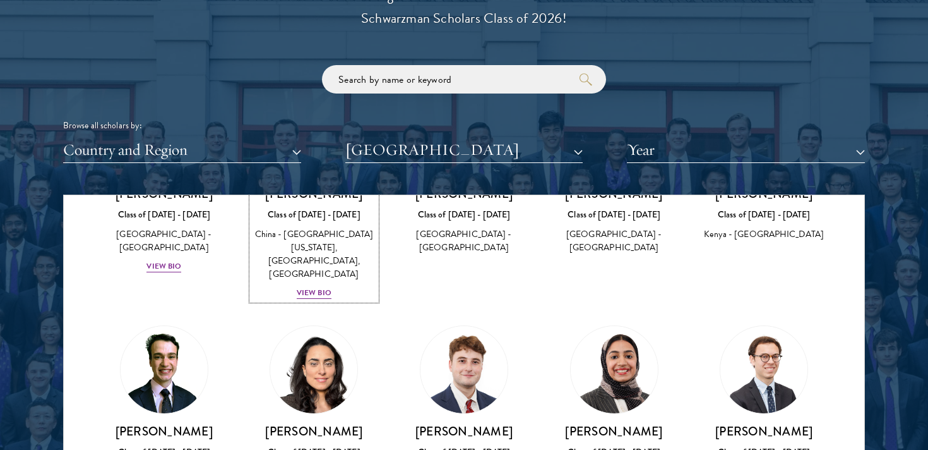
scroll to position [2478, 0]
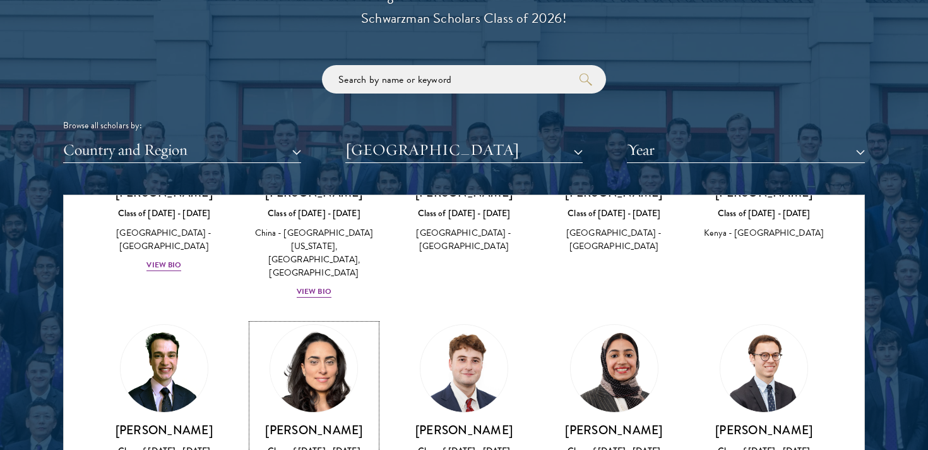
click at [358, 324] on link "[PERSON_NAME] Class of [DATE] - [DATE] [GEOGRAPHIC_DATA] - [GEOGRAPHIC_DATA], […" at bounding box center [314, 417] width 125 height 186
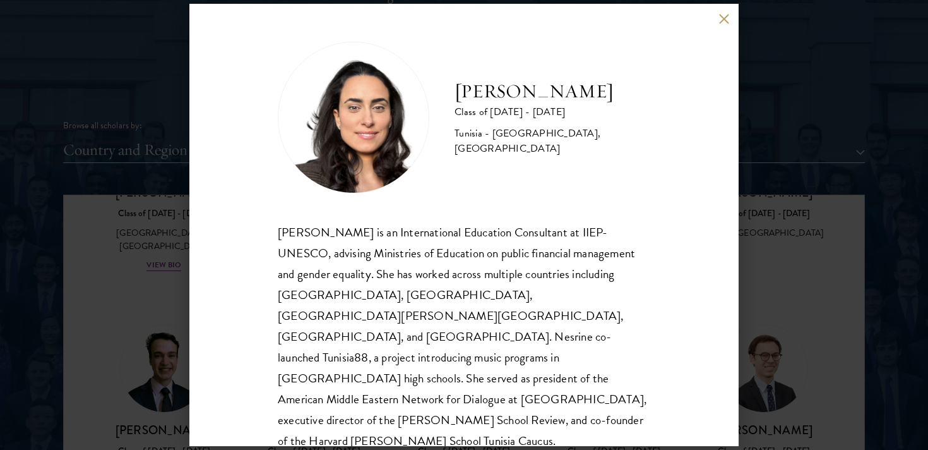
click at [725, 16] on button at bounding box center [723, 18] width 11 height 11
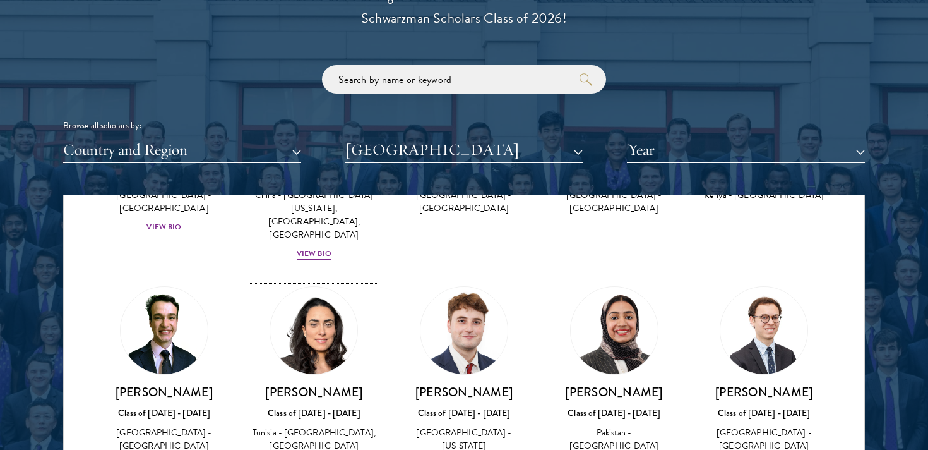
scroll to position [2516, 0]
click at [463, 282] on img at bounding box center [464, 330] width 96 height 96
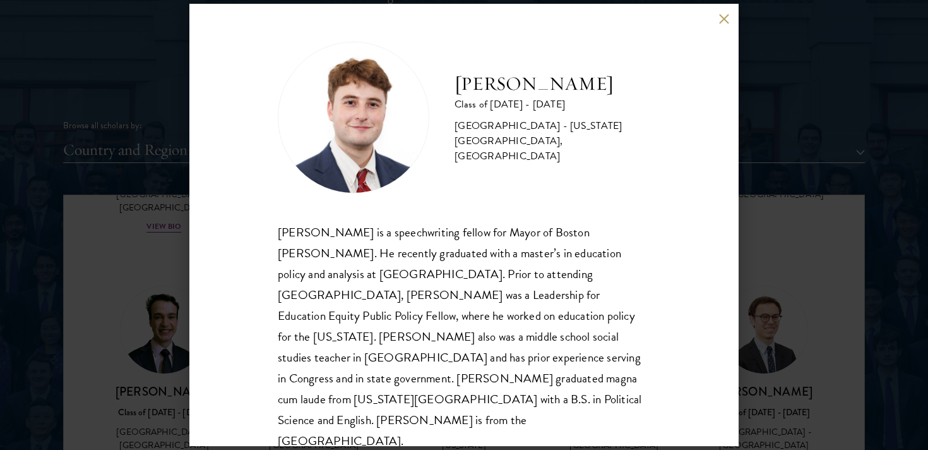
scroll to position [1, 0]
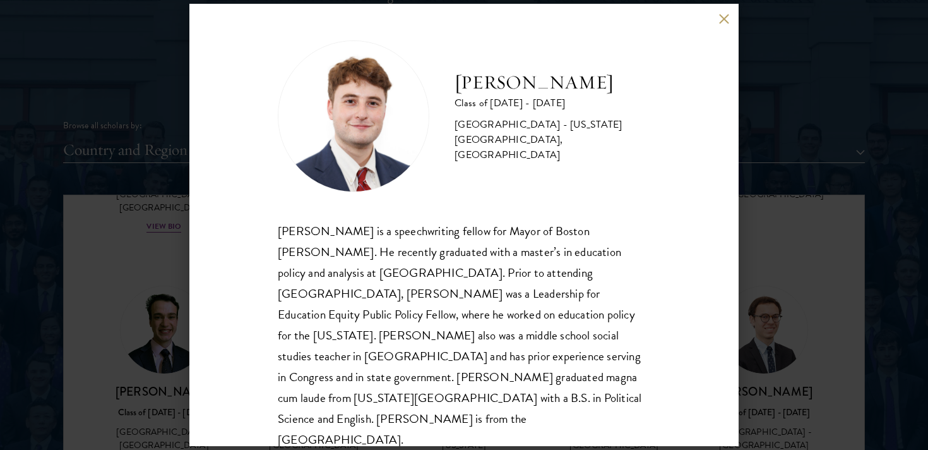
click at [723, 20] on button at bounding box center [723, 18] width 11 height 11
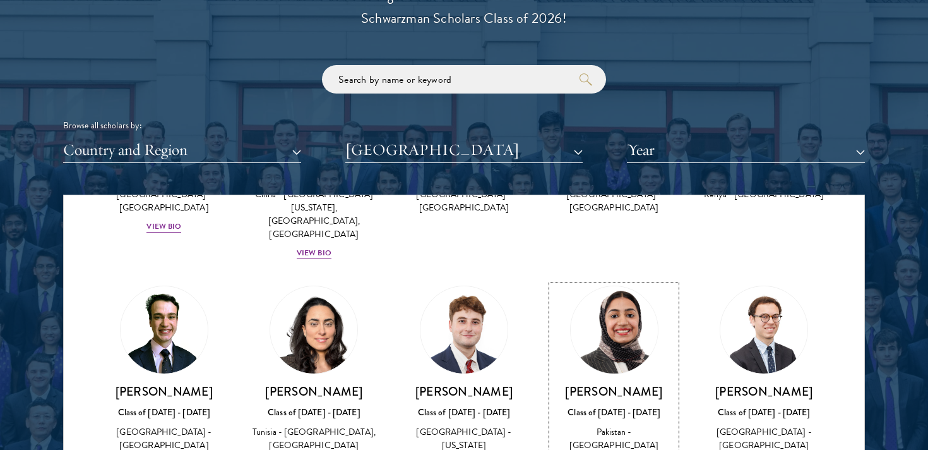
click at [616, 282] on img at bounding box center [614, 330] width 96 height 96
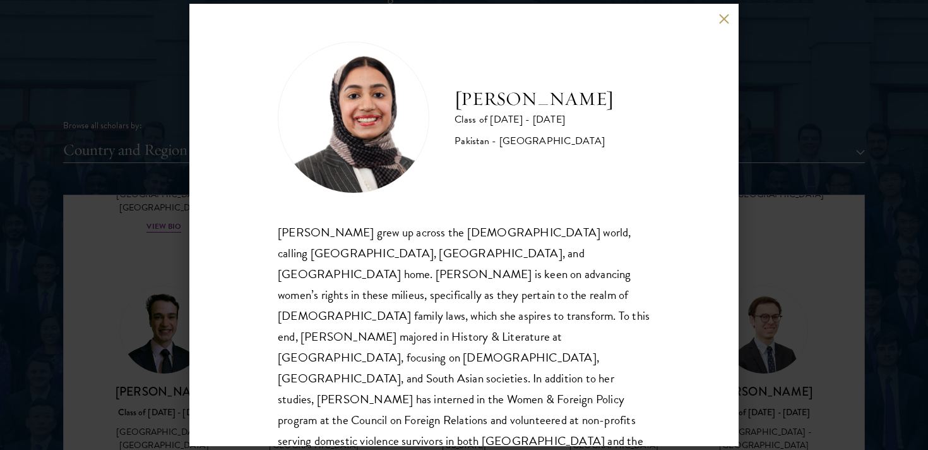
click at [724, 22] on button at bounding box center [723, 18] width 11 height 11
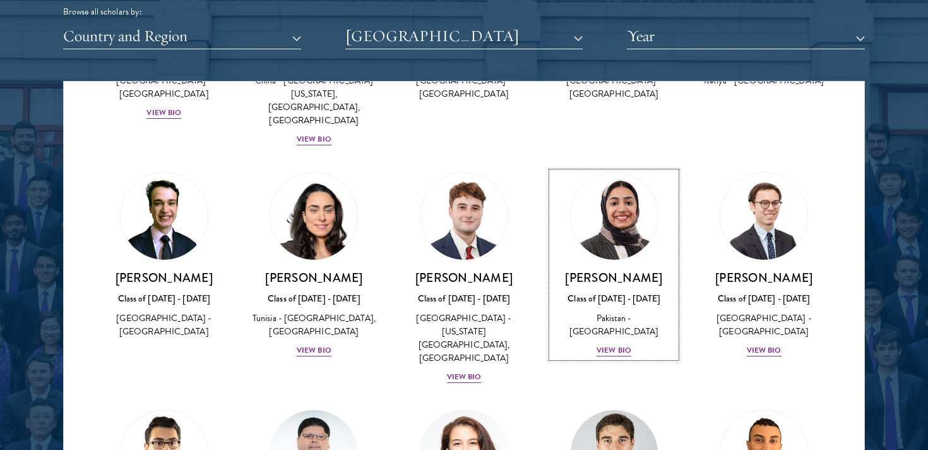
scroll to position [1602, 0]
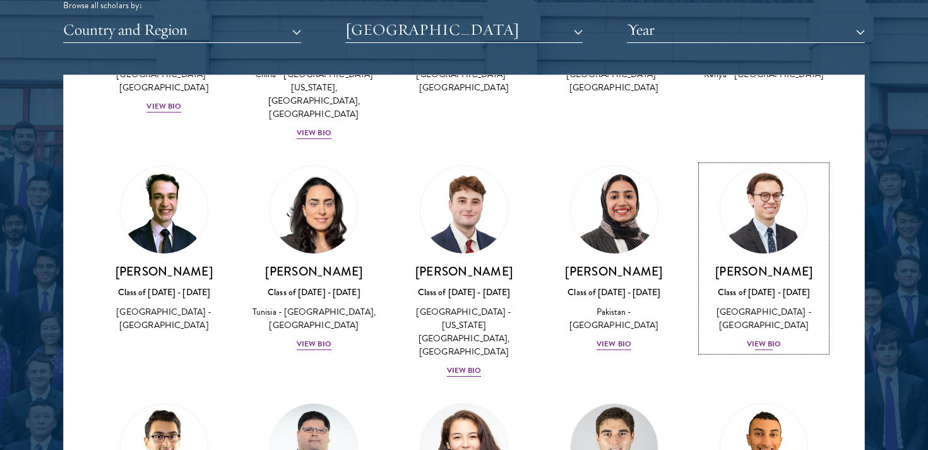
click at [755, 162] on img at bounding box center [764, 210] width 96 height 96
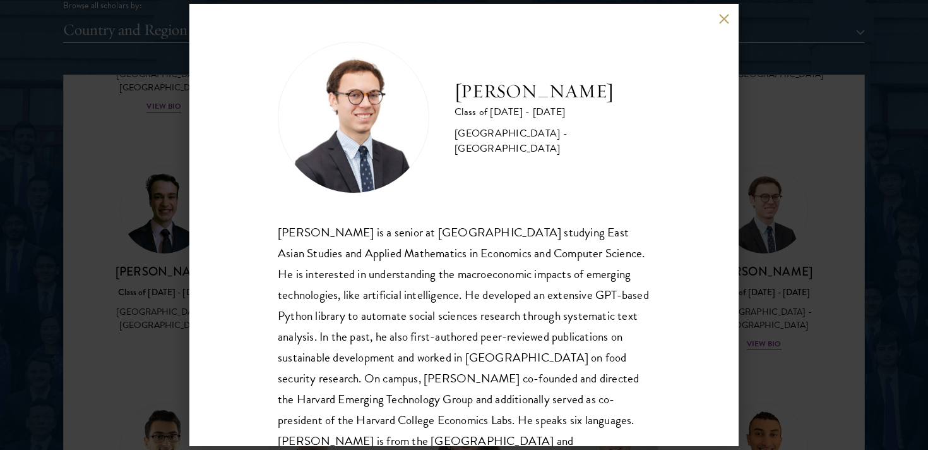
click at [723, 18] on button at bounding box center [723, 18] width 11 height 11
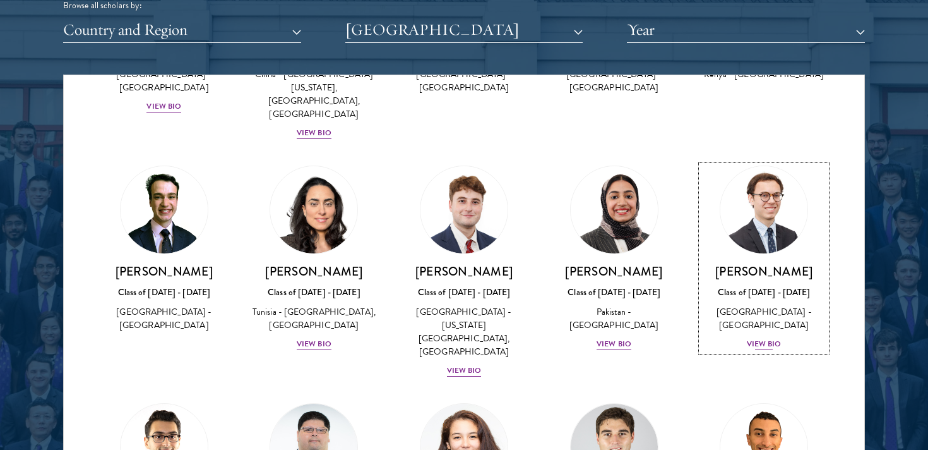
click at [771, 162] on img at bounding box center [764, 210] width 96 height 96
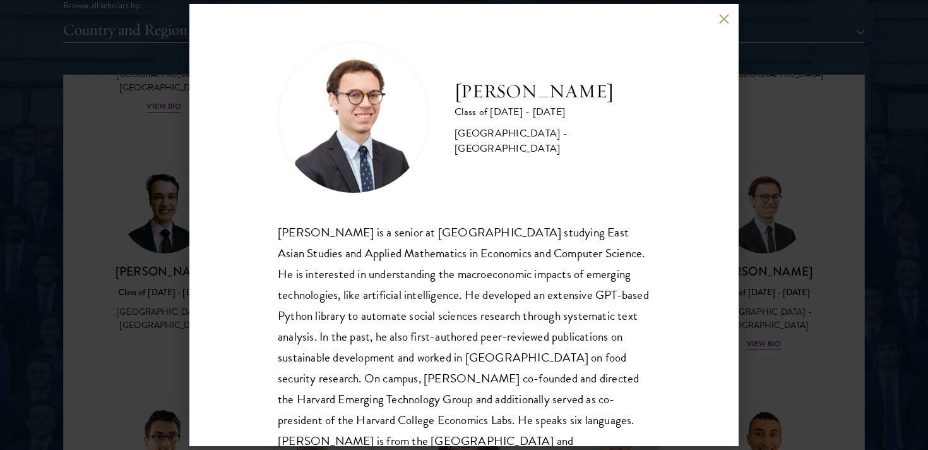
scroll to position [43, 0]
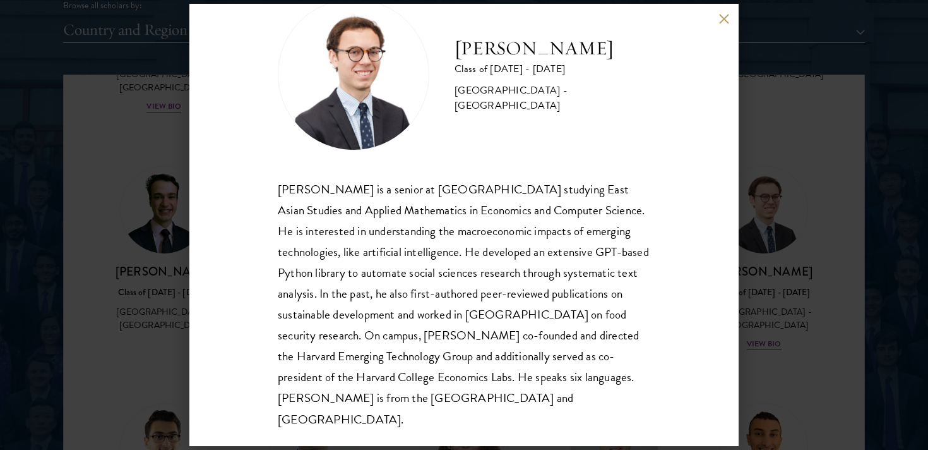
click at [719, 23] on button at bounding box center [723, 18] width 11 height 11
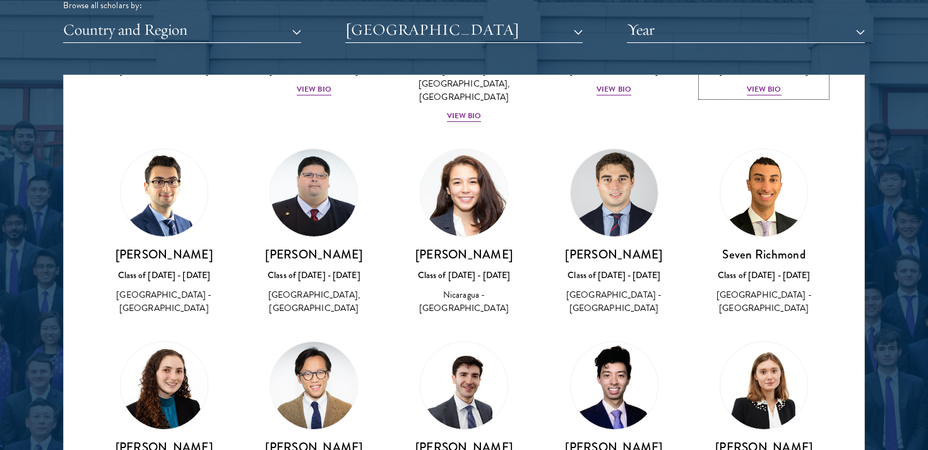
scroll to position [2800, 0]
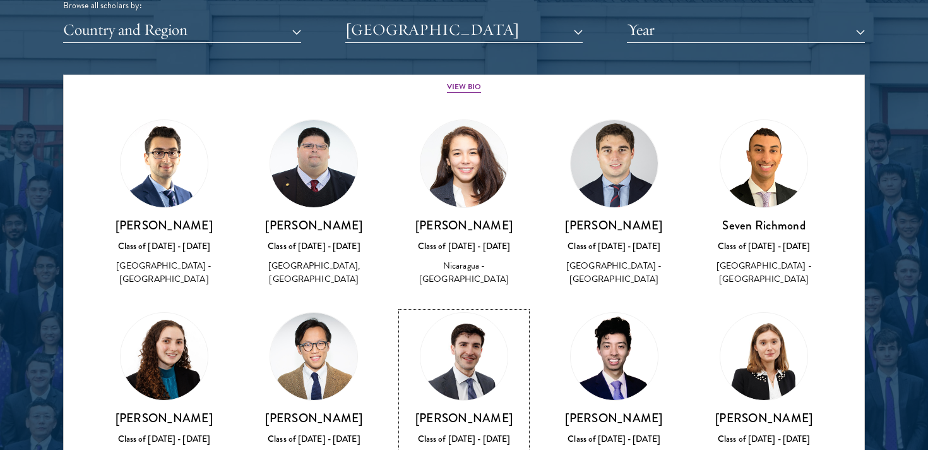
click at [469, 308] on img at bounding box center [464, 356] width 96 height 96
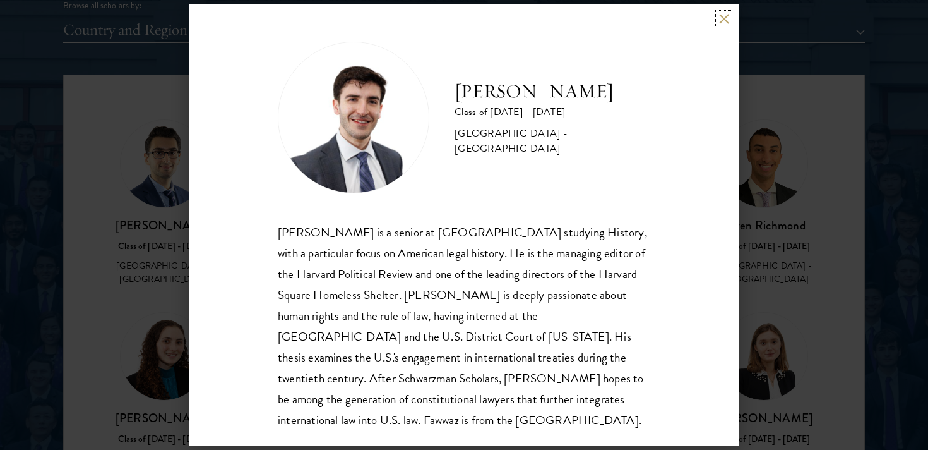
click at [718, 13] on button at bounding box center [723, 18] width 11 height 11
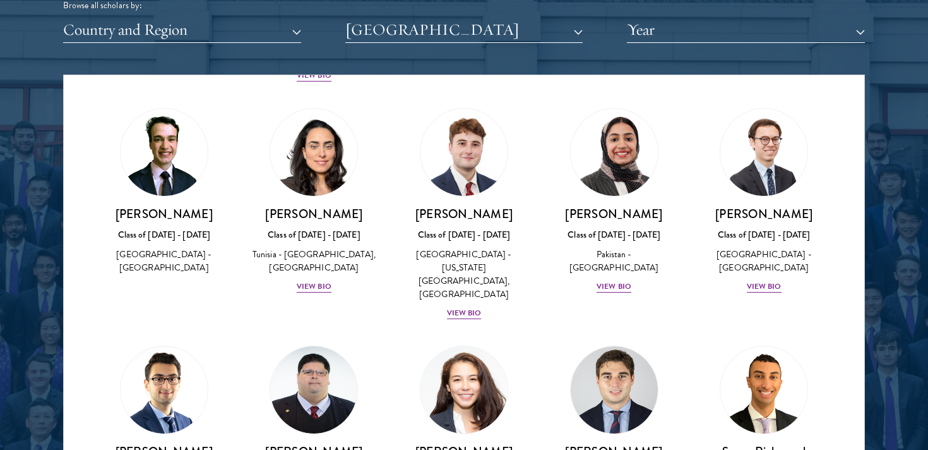
scroll to position [2510, 0]
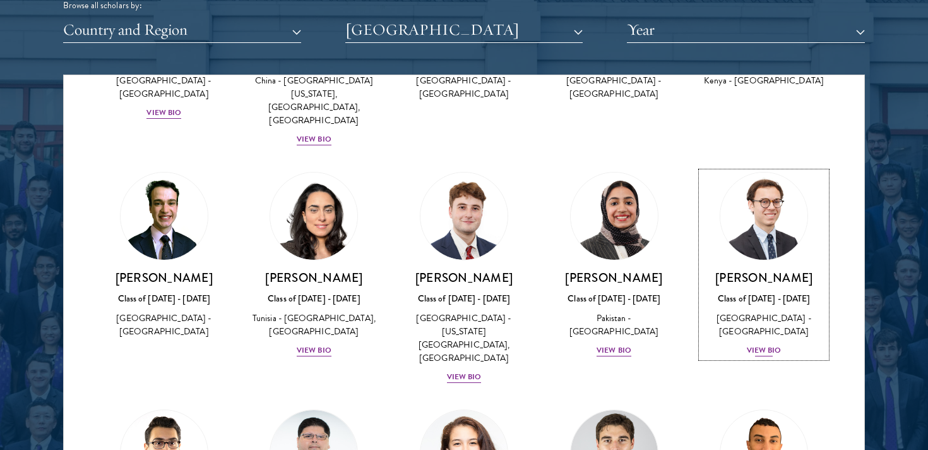
click at [742, 168] on img at bounding box center [764, 216] width 96 height 96
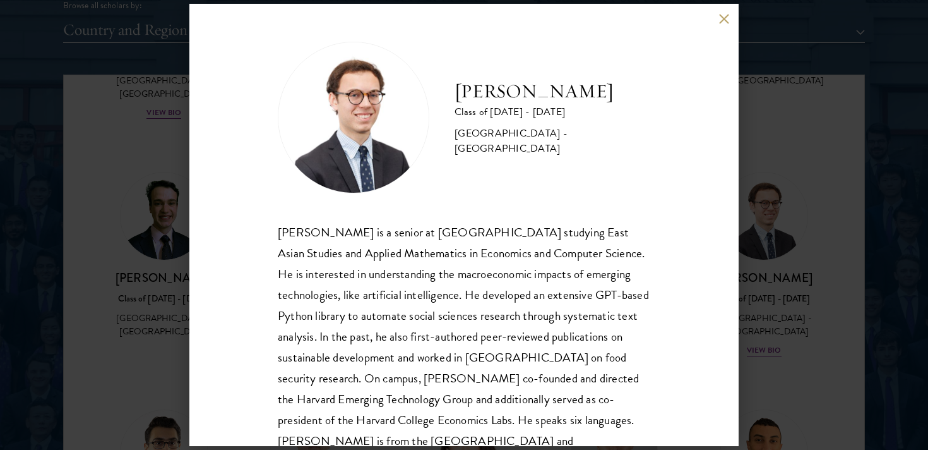
click at [728, 20] on button at bounding box center [723, 18] width 11 height 11
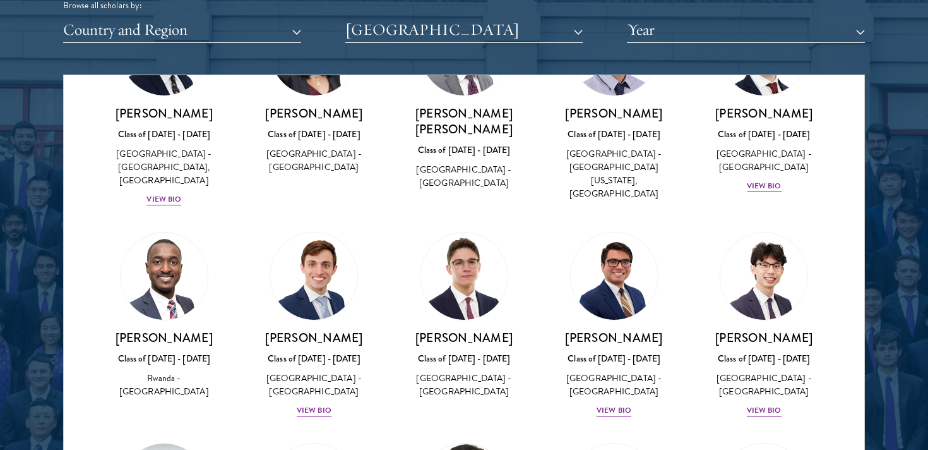
scroll to position [3321, 0]
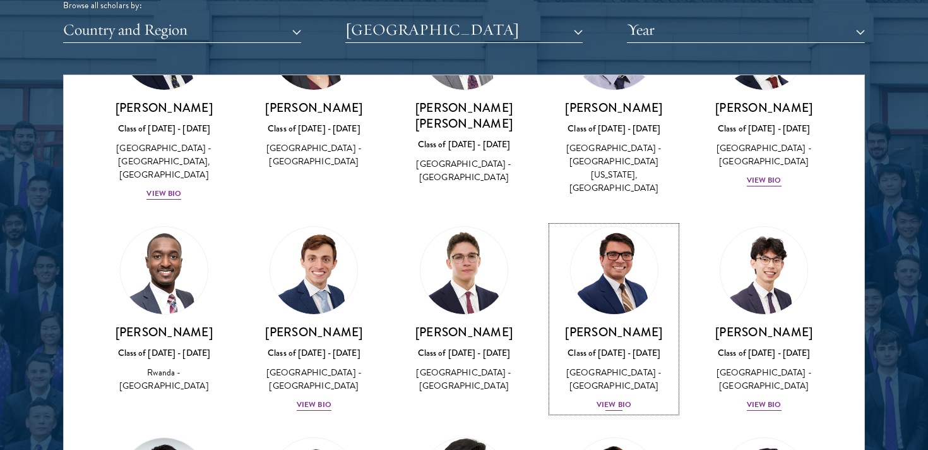
click at [594, 230] on link "[PERSON_NAME] Class of [DATE] - [DATE] [GEOGRAPHIC_DATA] - [GEOGRAPHIC_DATA] Vi…" at bounding box center [614, 319] width 125 height 186
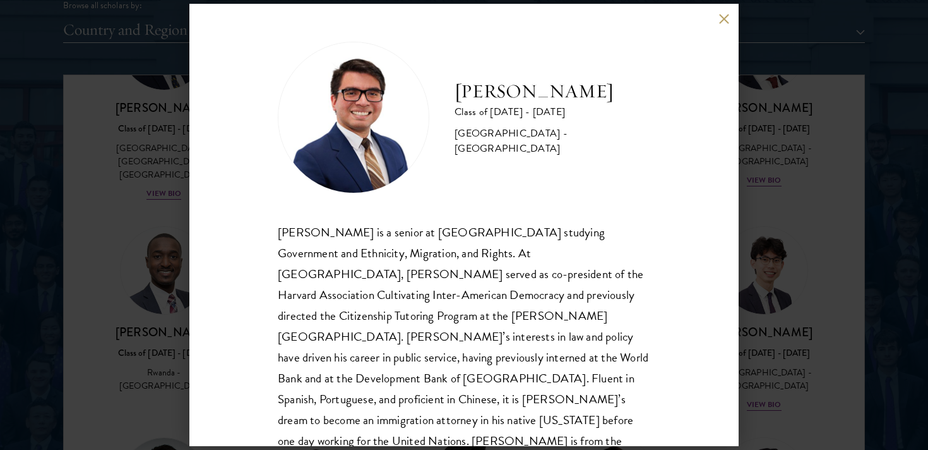
click at [724, 15] on button at bounding box center [723, 18] width 11 height 11
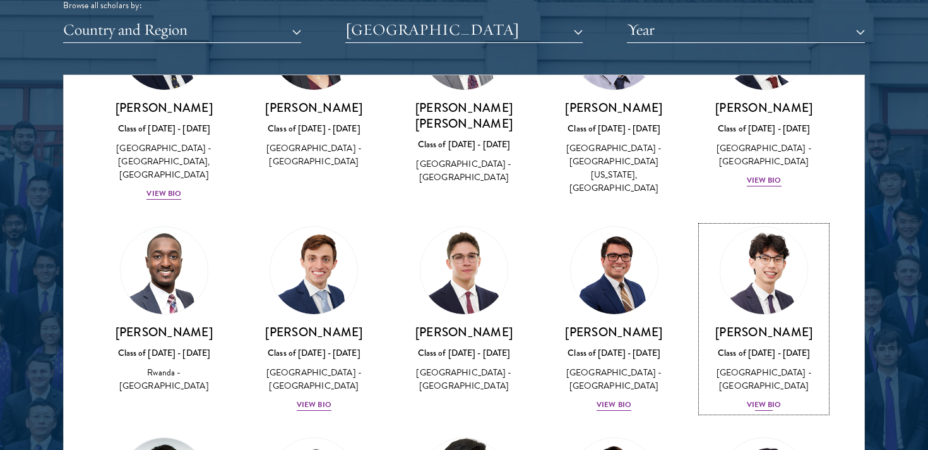
click at [758, 222] on img at bounding box center [764, 270] width 96 height 96
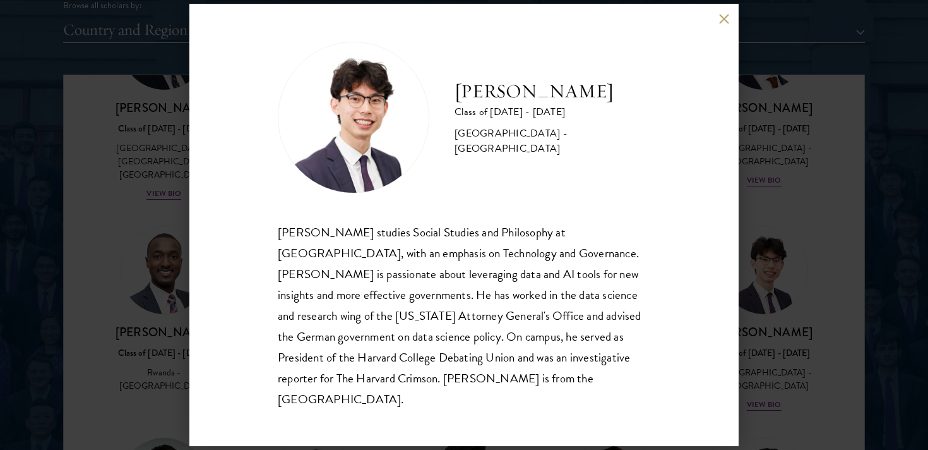
click at [723, 24] on button at bounding box center [723, 18] width 11 height 11
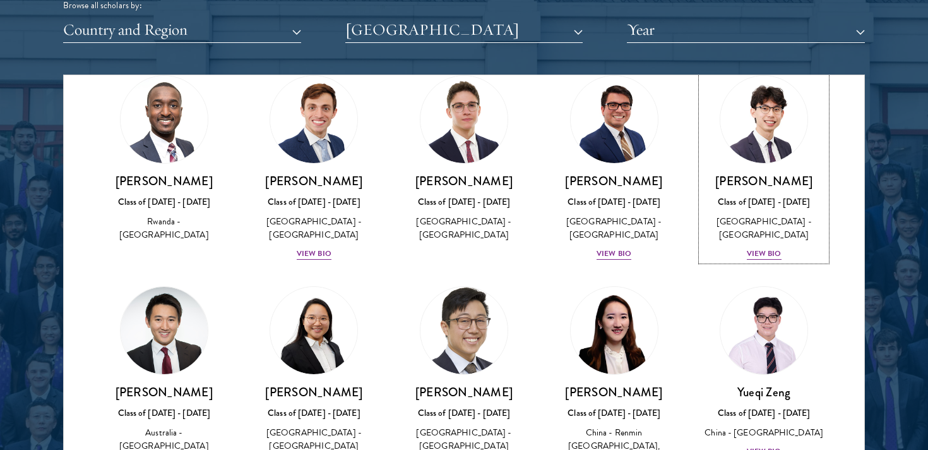
scroll to position [3500, 0]
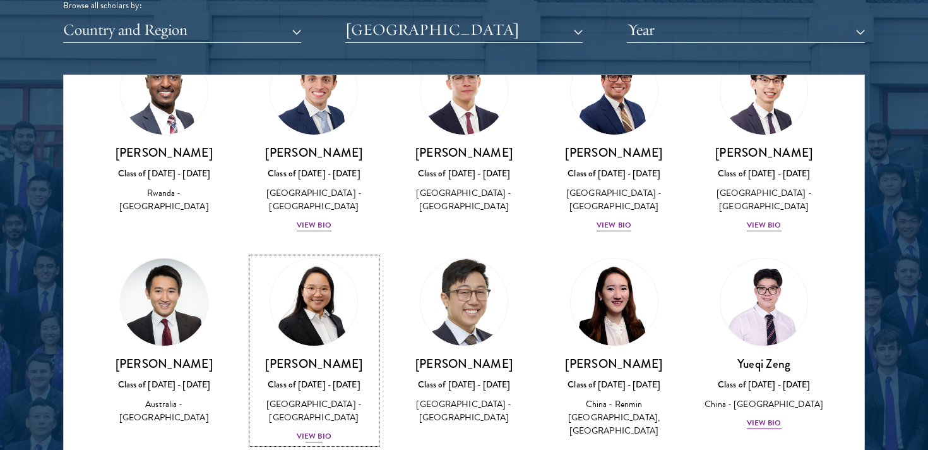
click at [333, 254] on img at bounding box center [314, 302] width 96 height 96
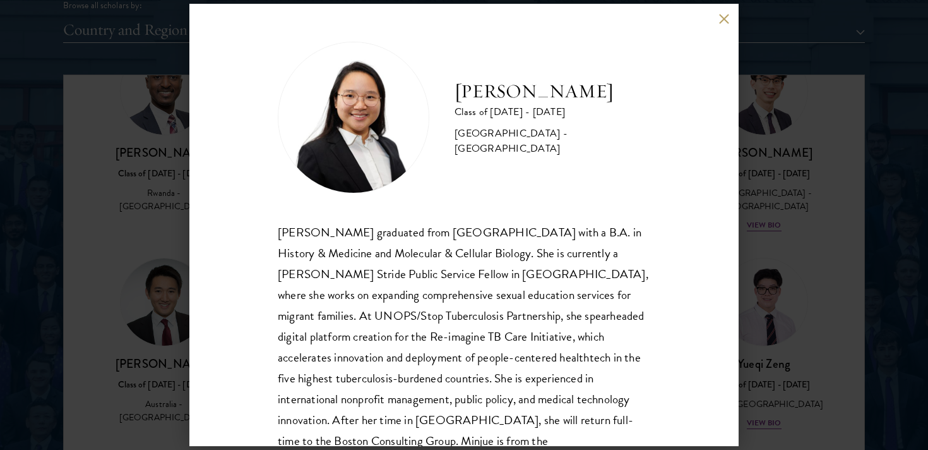
click at [719, 16] on button at bounding box center [723, 18] width 11 height 11
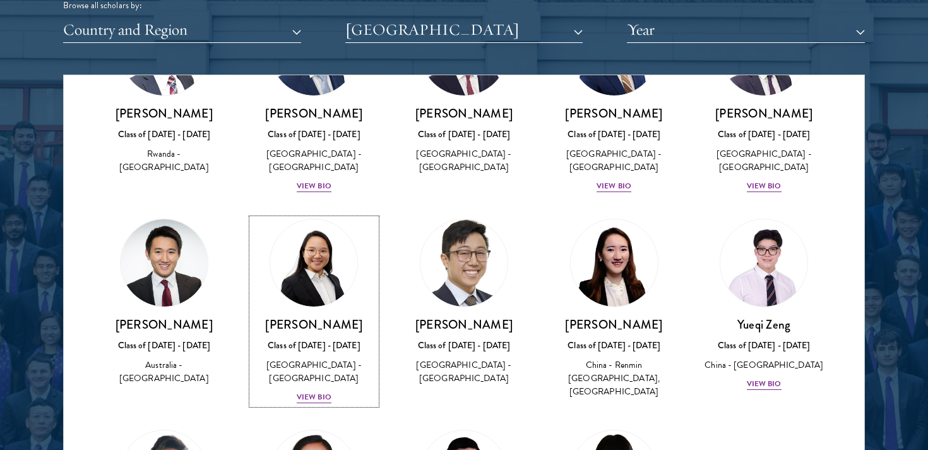
scroll to position [3581, 0]
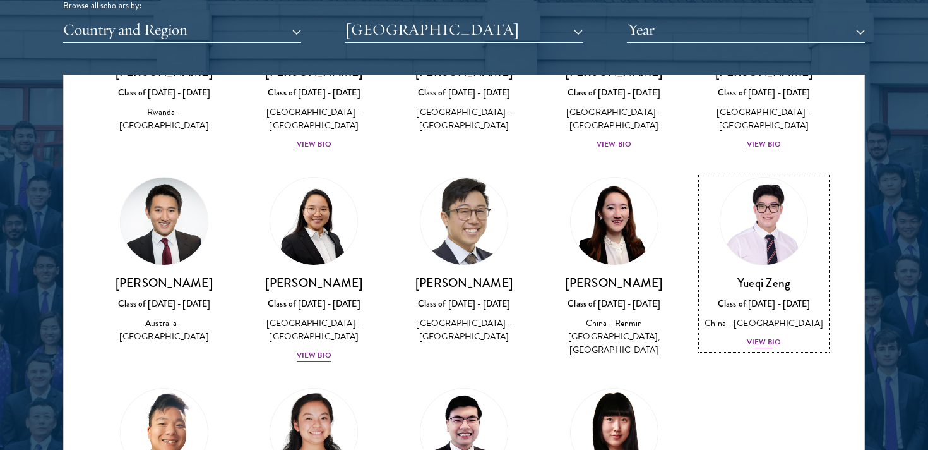
click at [774, 173] on img at bounding box center [764, 221] width 96 height 96
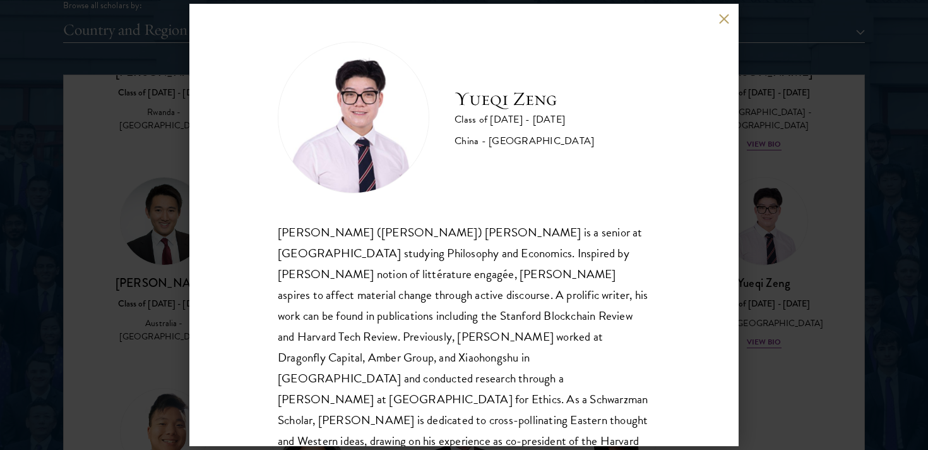
click at [726, 18] on button at bounding box center [723, 18] width 11 height 11
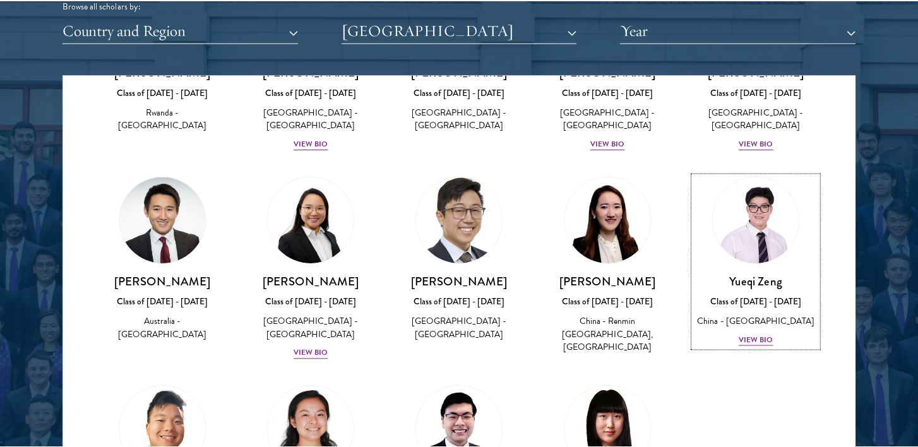
scroll to position [3638, 0]
